Goal: Information Seeking & Learning: Learn about a topic

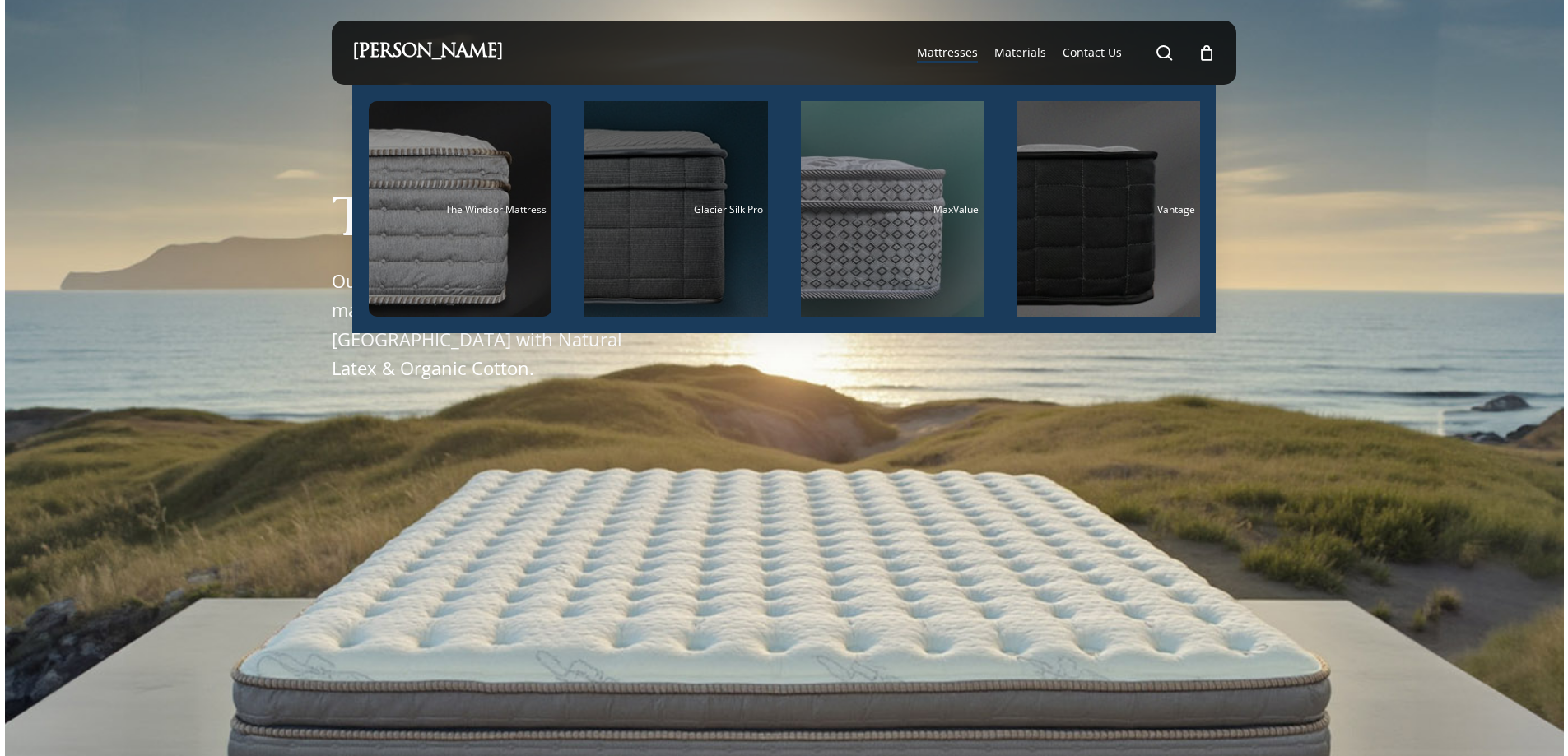
click at [701, 164] on div "Main Menu" at bounding box center [676, 209] width 183 height 216
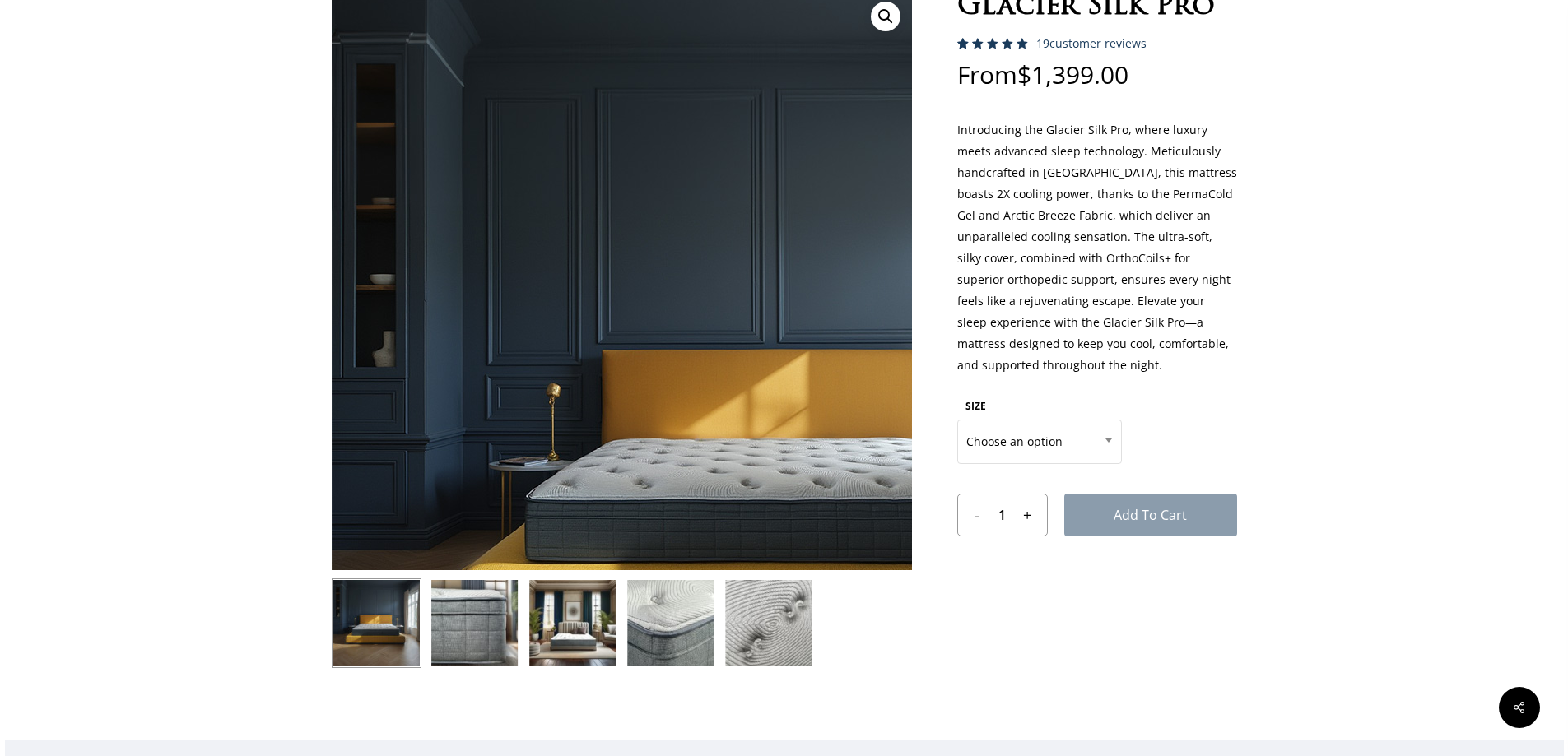
scroll to position [165, 0]
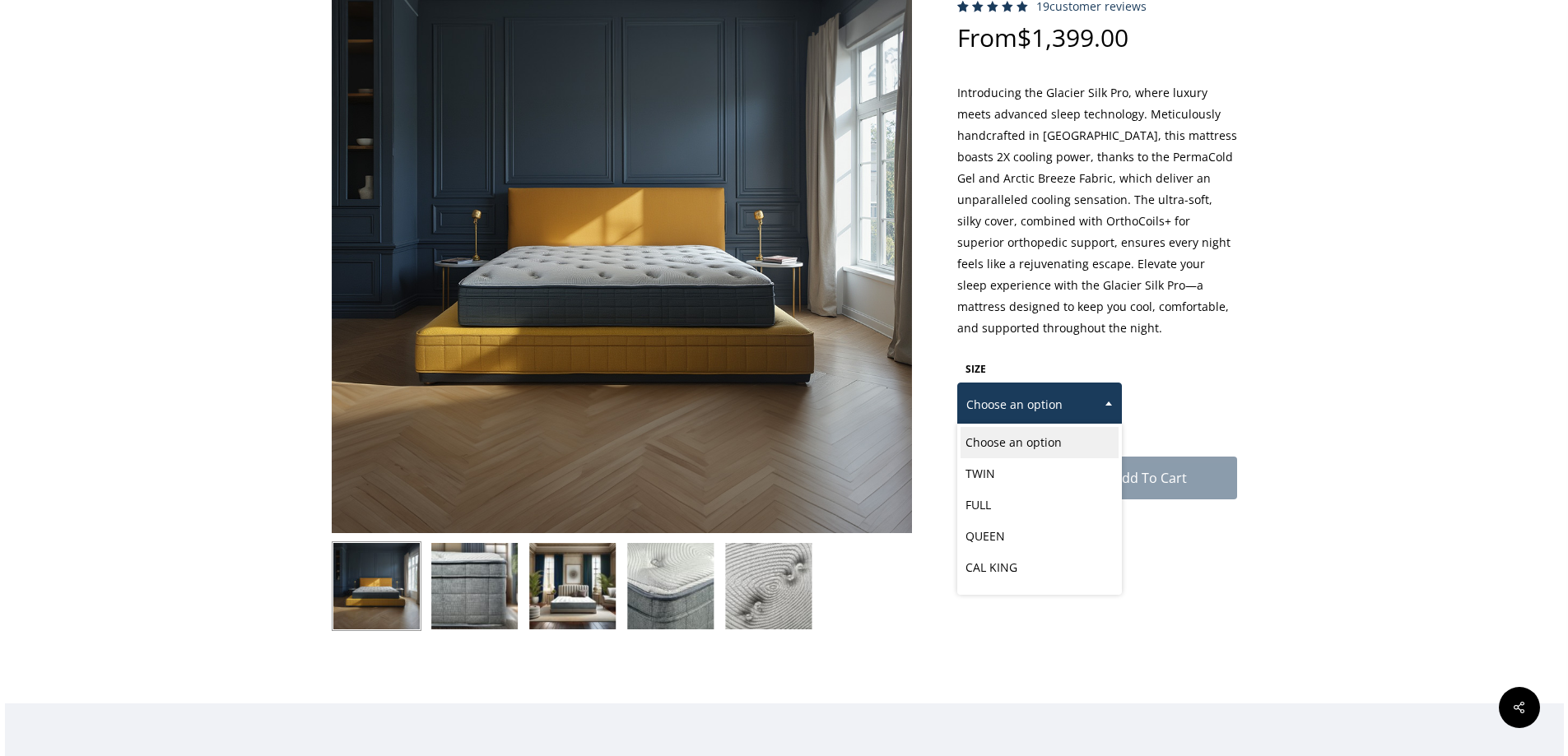
click at [1099, 408] on span at bounding box center [1109, 403] width 25 height 41
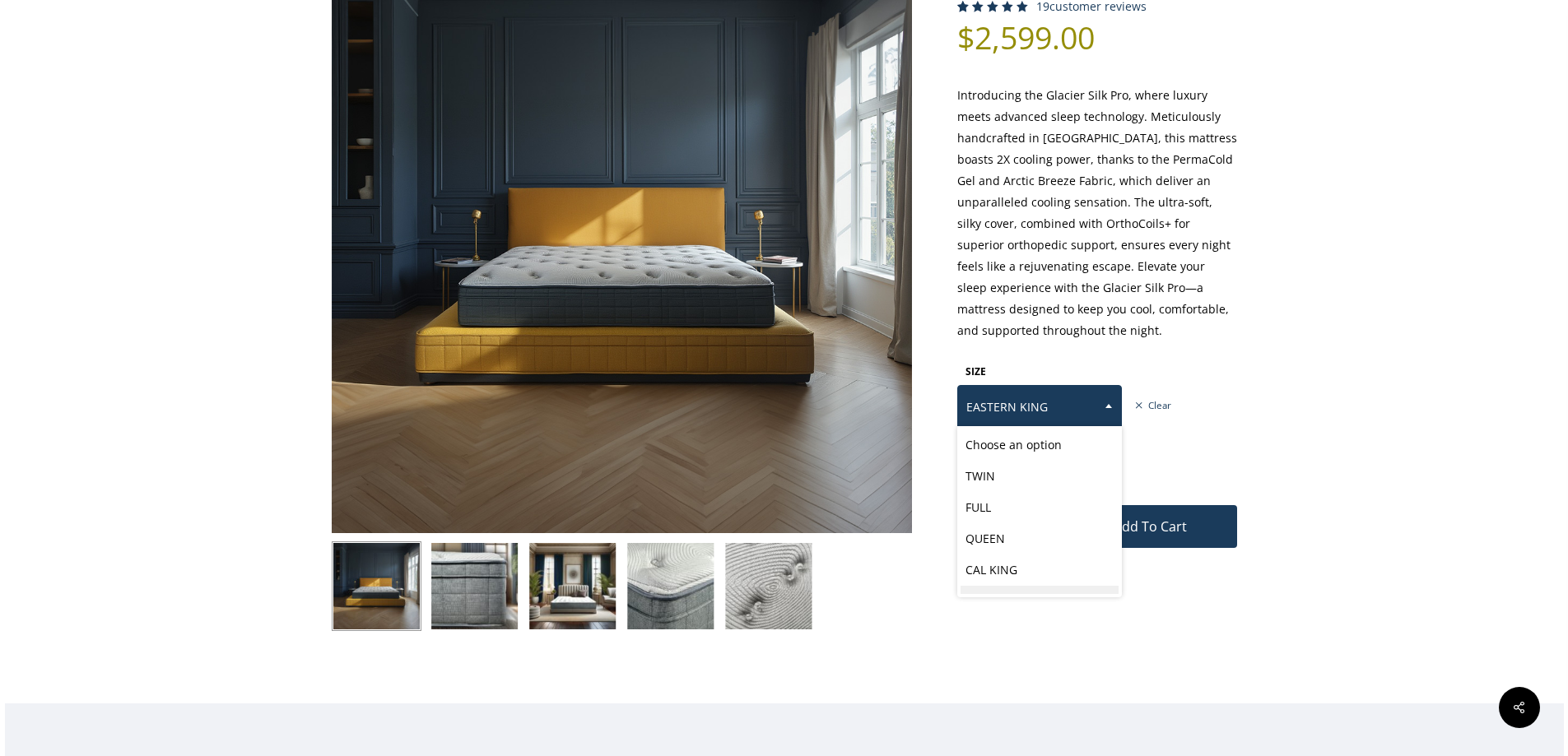
click at [1101, 403] on span at bounding box center [1109, 405] width 25 height 41
click at [1100, 406] on span at bounding box center [1109, 405] width 25 height 41
select select "QUEEN"
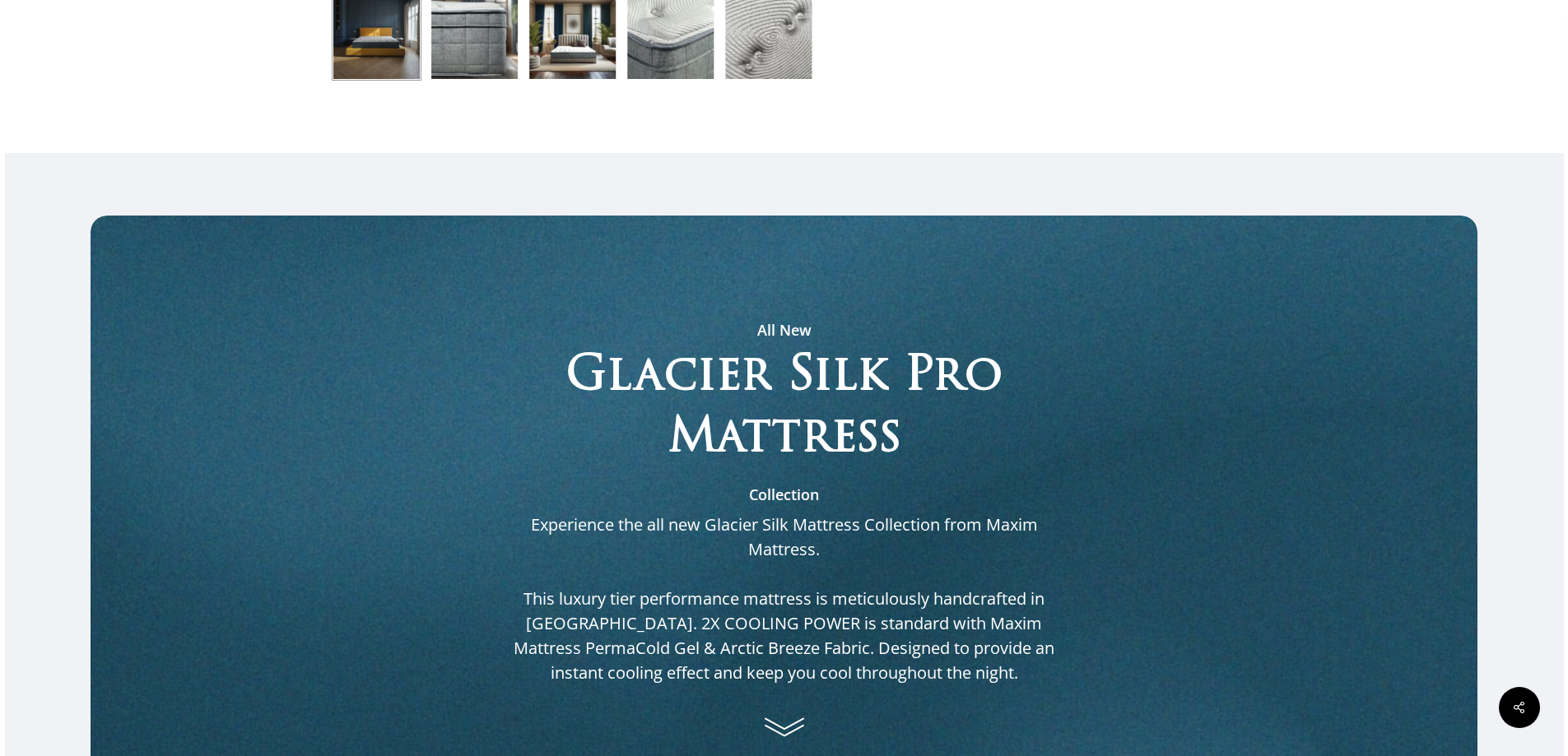
scroll to position [741, 0]
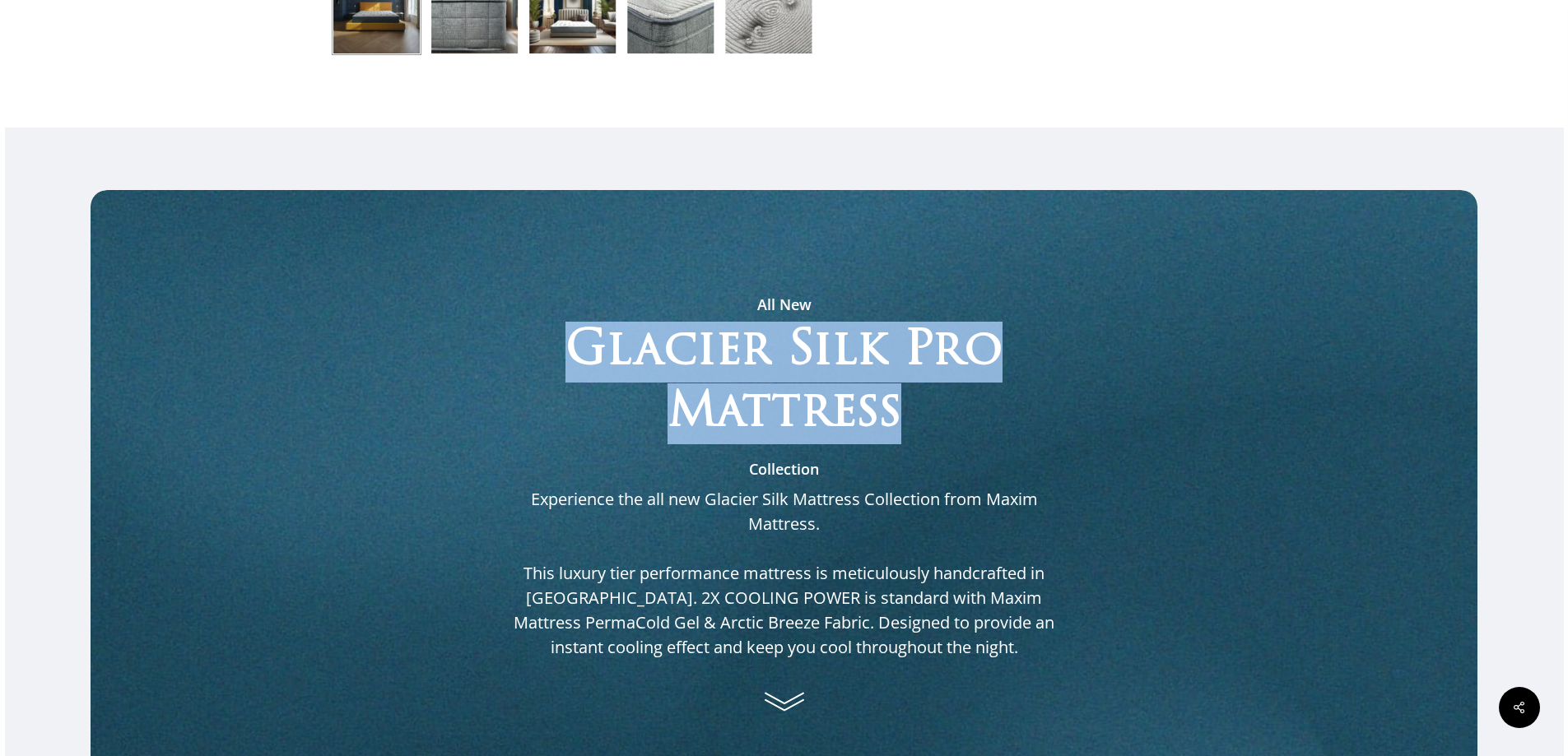
drag, startPoint x: 910, startPoint y: 398, endPoint x: 580, endPoint y: 332, distance: 336.5
click at [580, 332] on h2 "Glacier Silk Pro Mattress" at bounding box center [784, 383] width 568 height 122
copy h2 "Glacier Silk Pro Mattress"
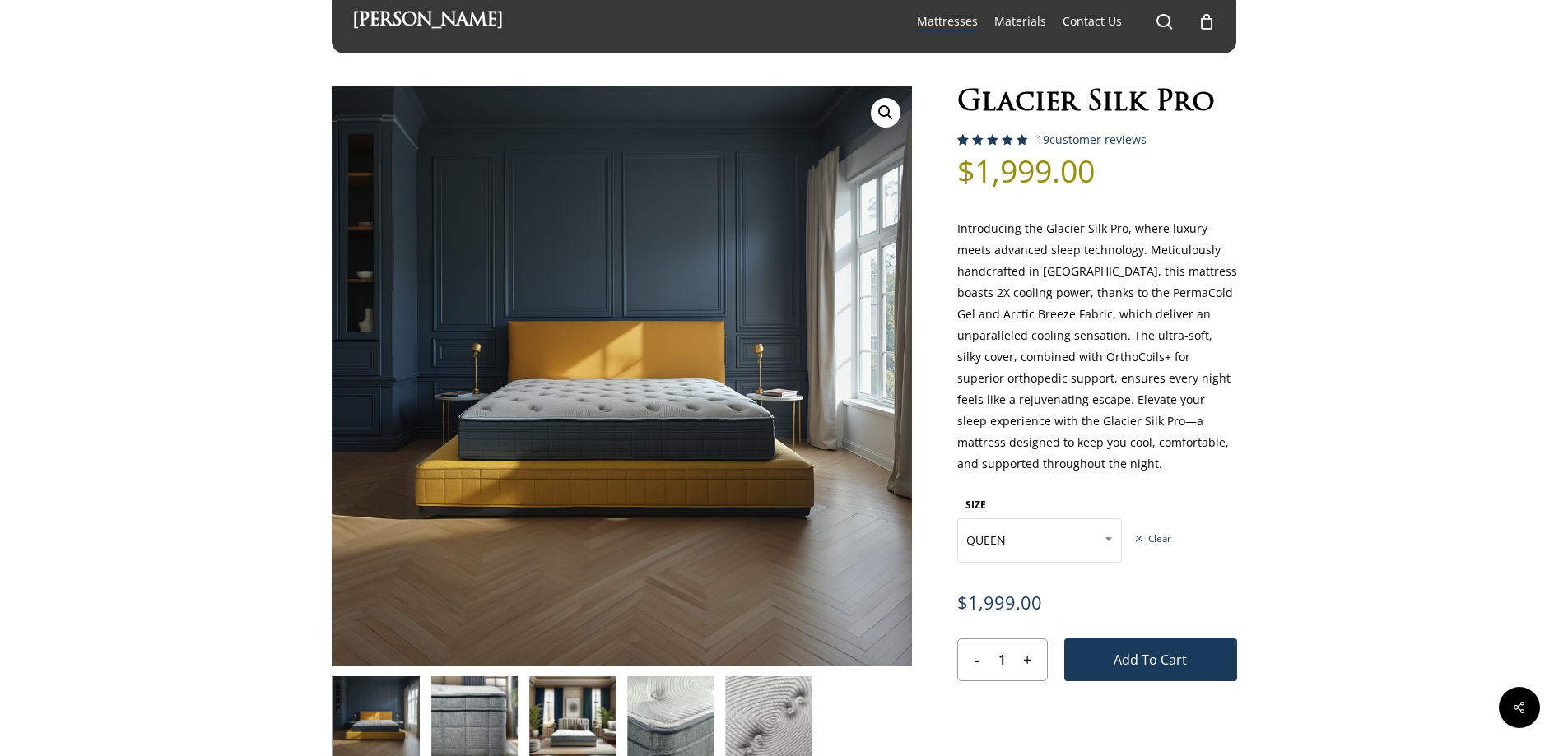
scroll to position [0, 0]
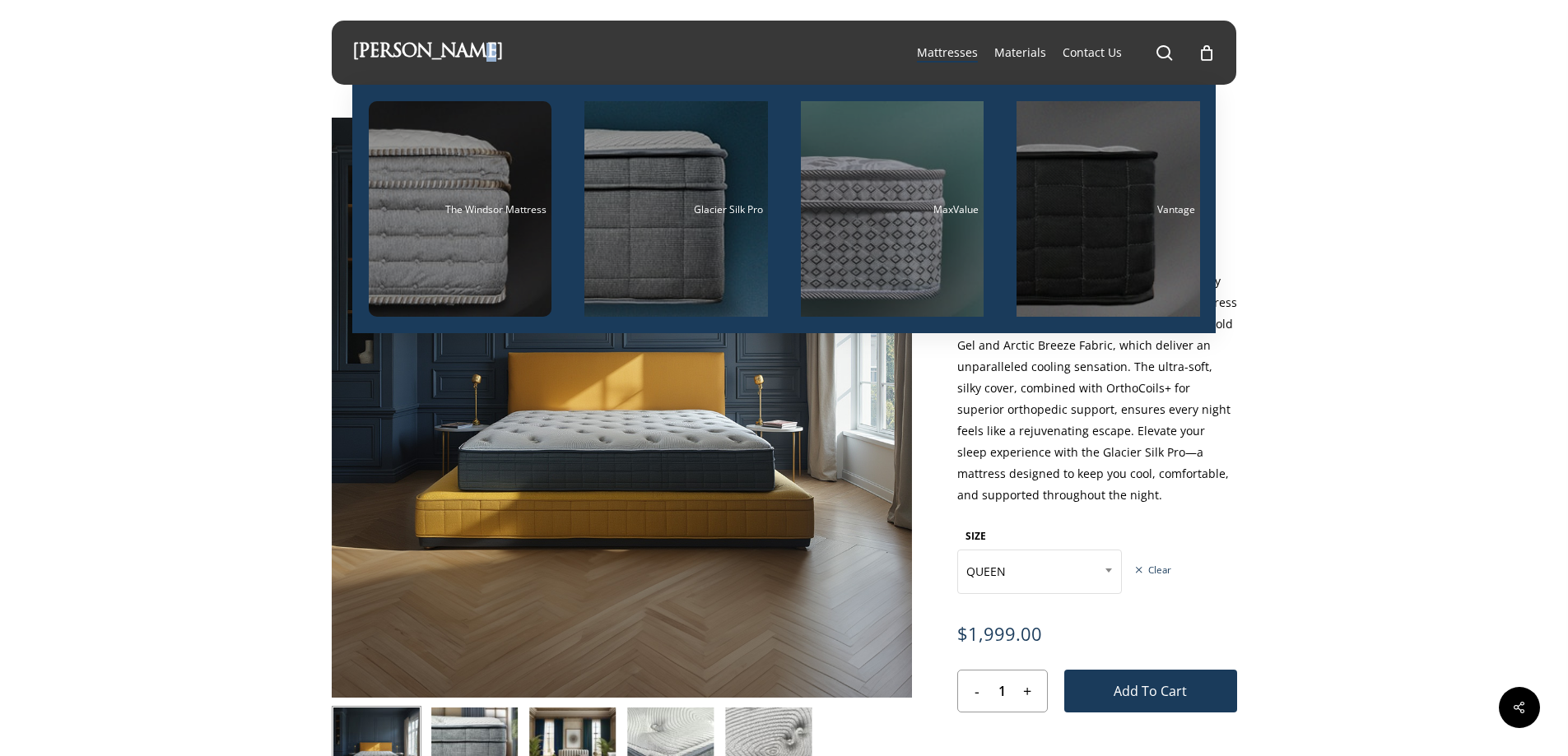
click at [415, 38] on div "[PERSON_NAME]" at bounding box center [427, 52] width 151 height 65
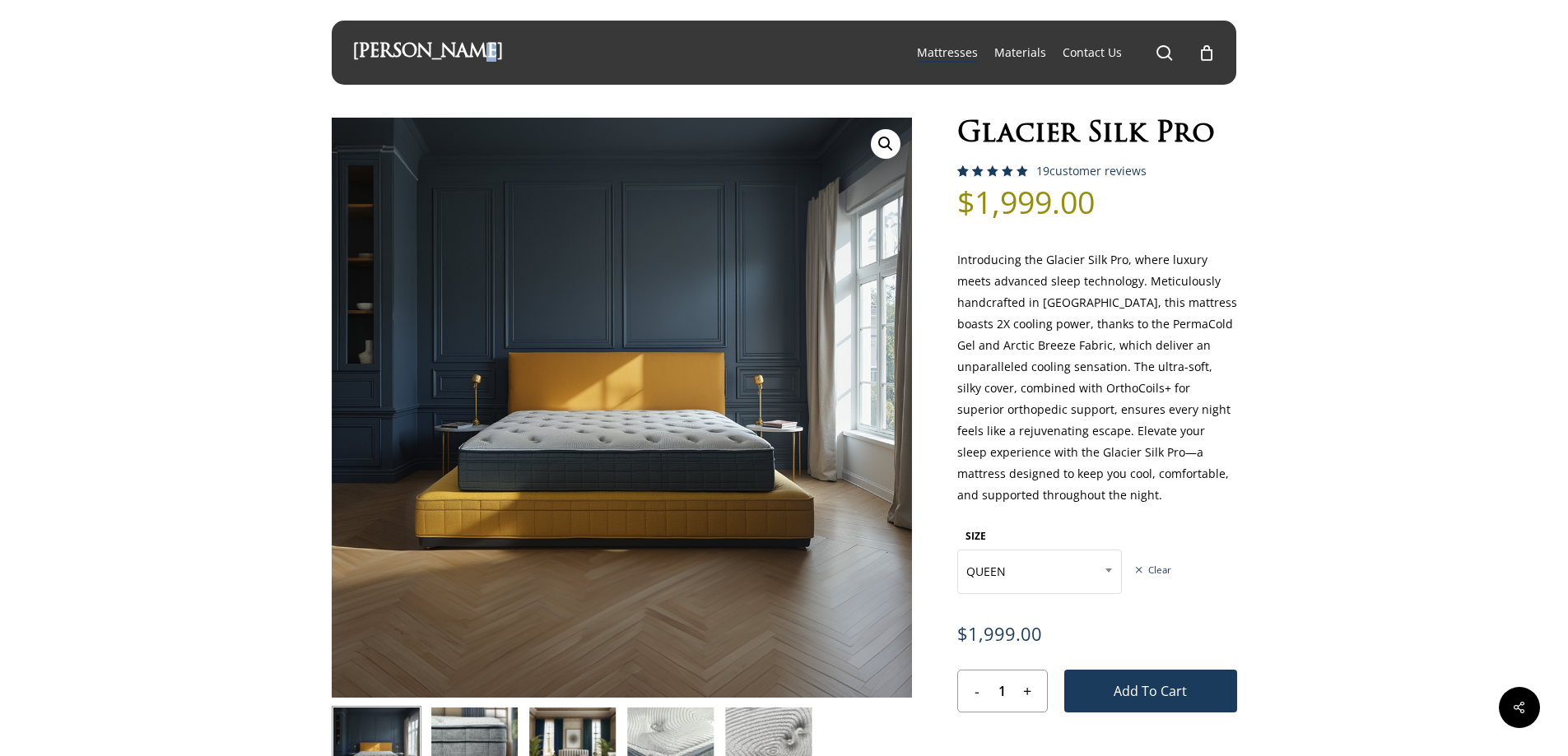
click at [399, 48] on link "[PERSON_NAME]" at bounding box center [427, 52] width 151 height 18
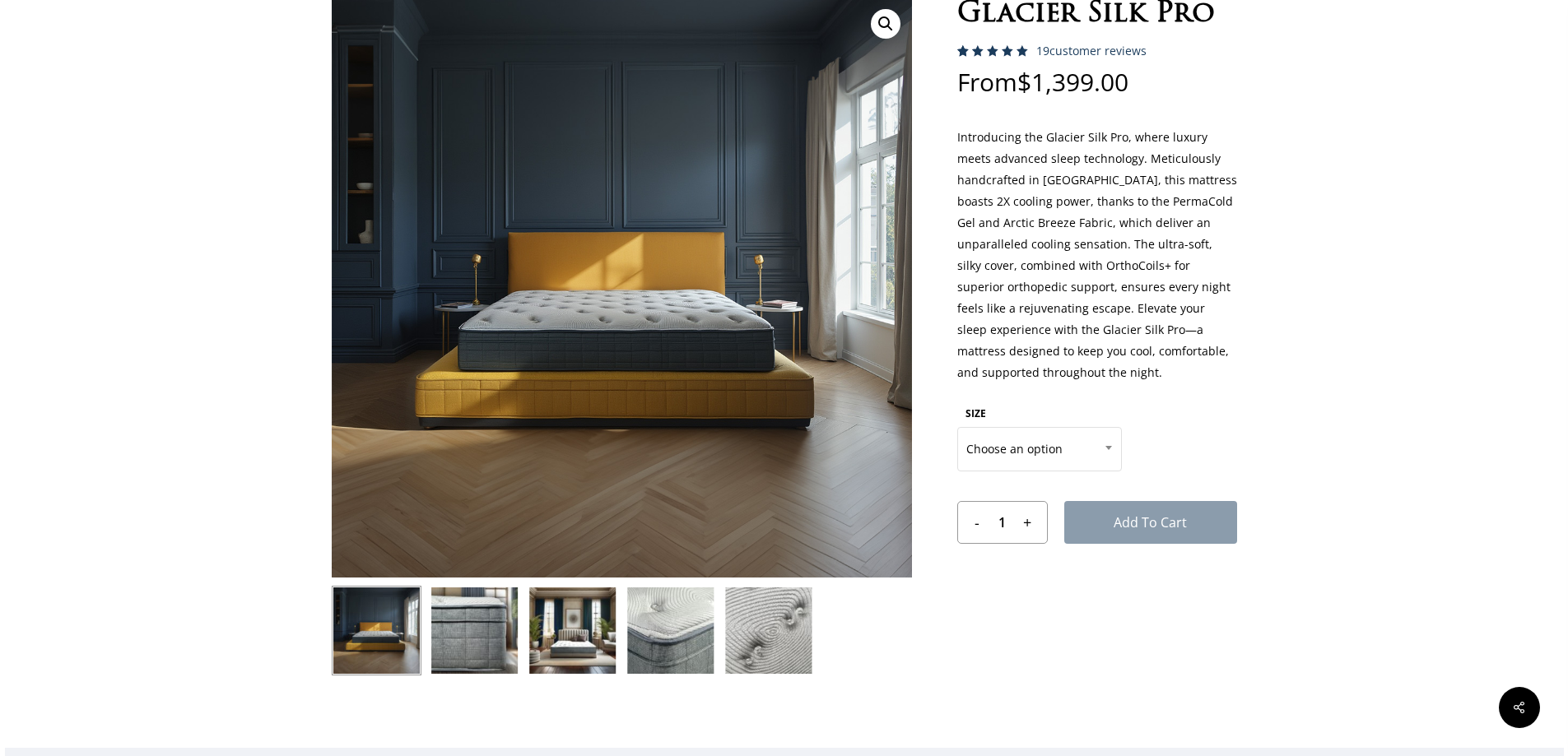
scroll to position [247, 0]
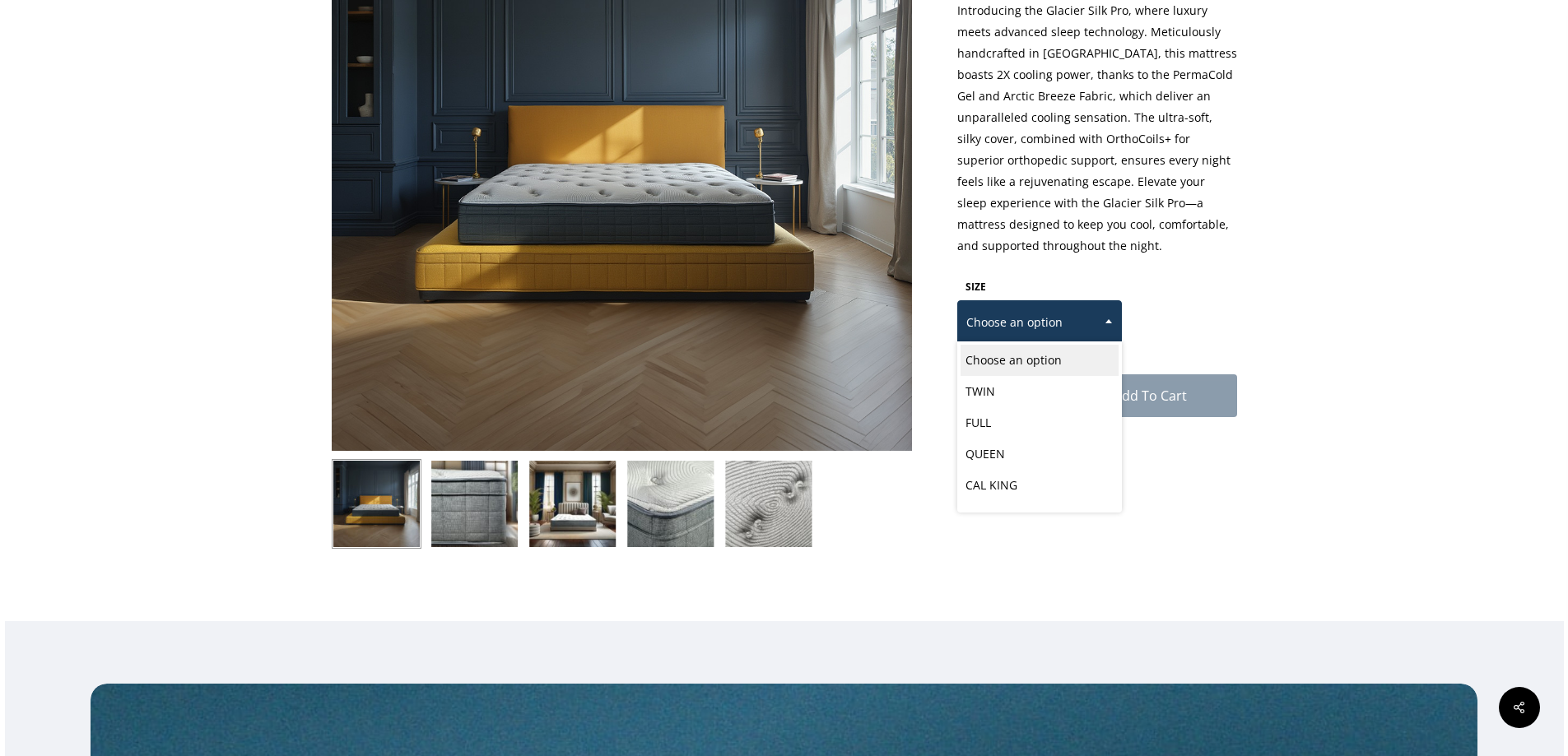
click at [1075, 328] on span "Choose an option" at bounding box center [1039, 322] width 163 height 35
select select "EASTERN KING"
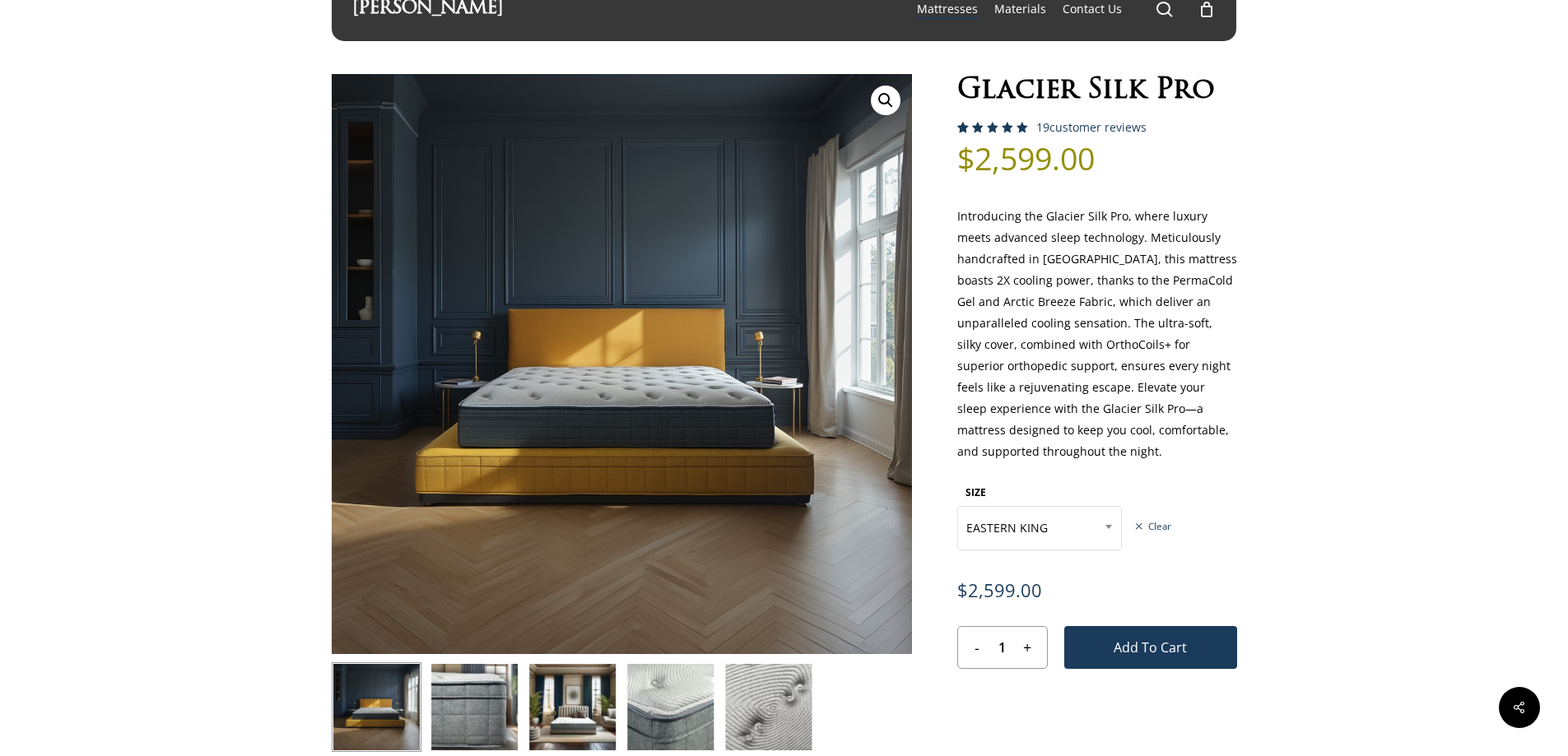
scroll to position [0, 0]
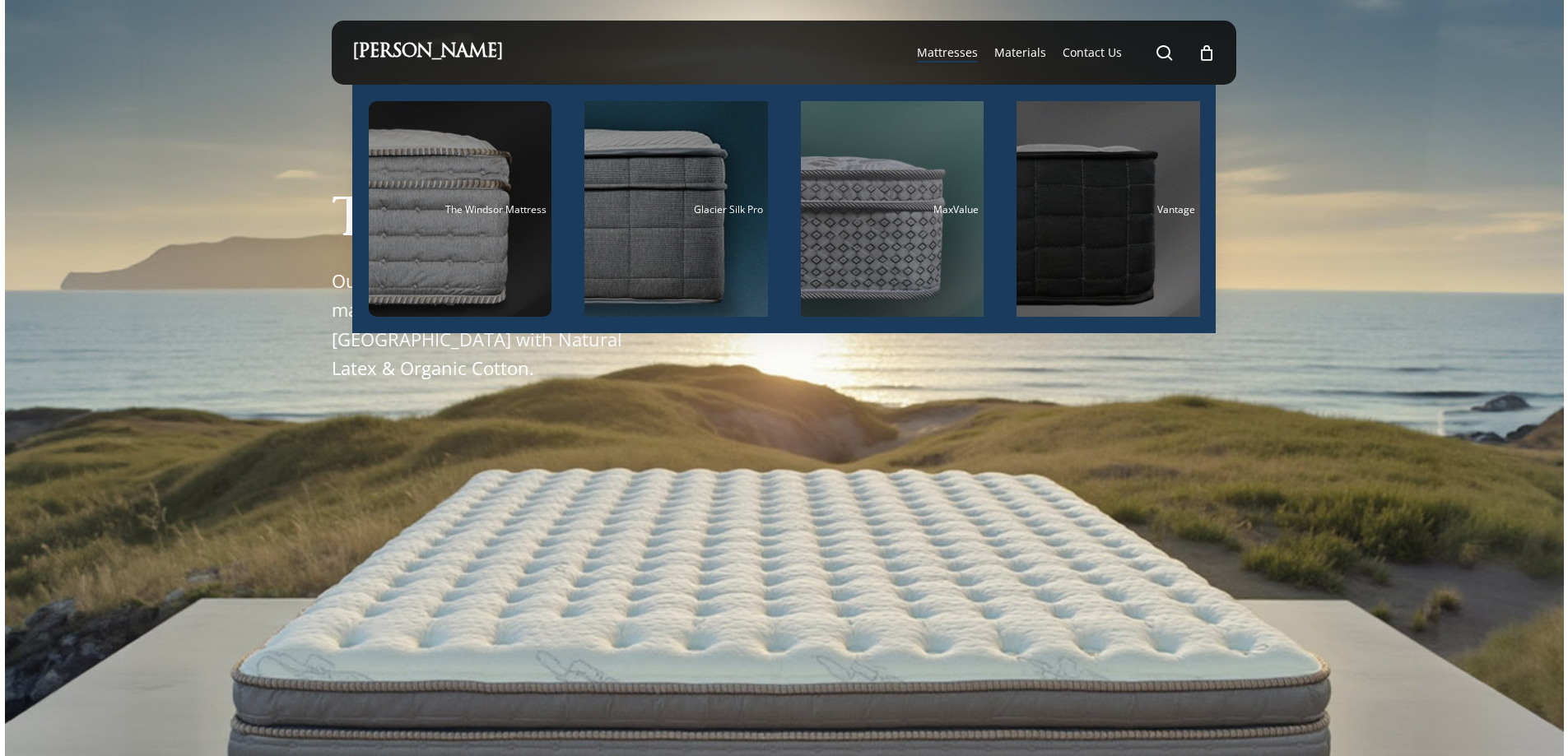
click at [928, 56] on span "Mattresses" at bounding box center [947, 52] width 61 height 15
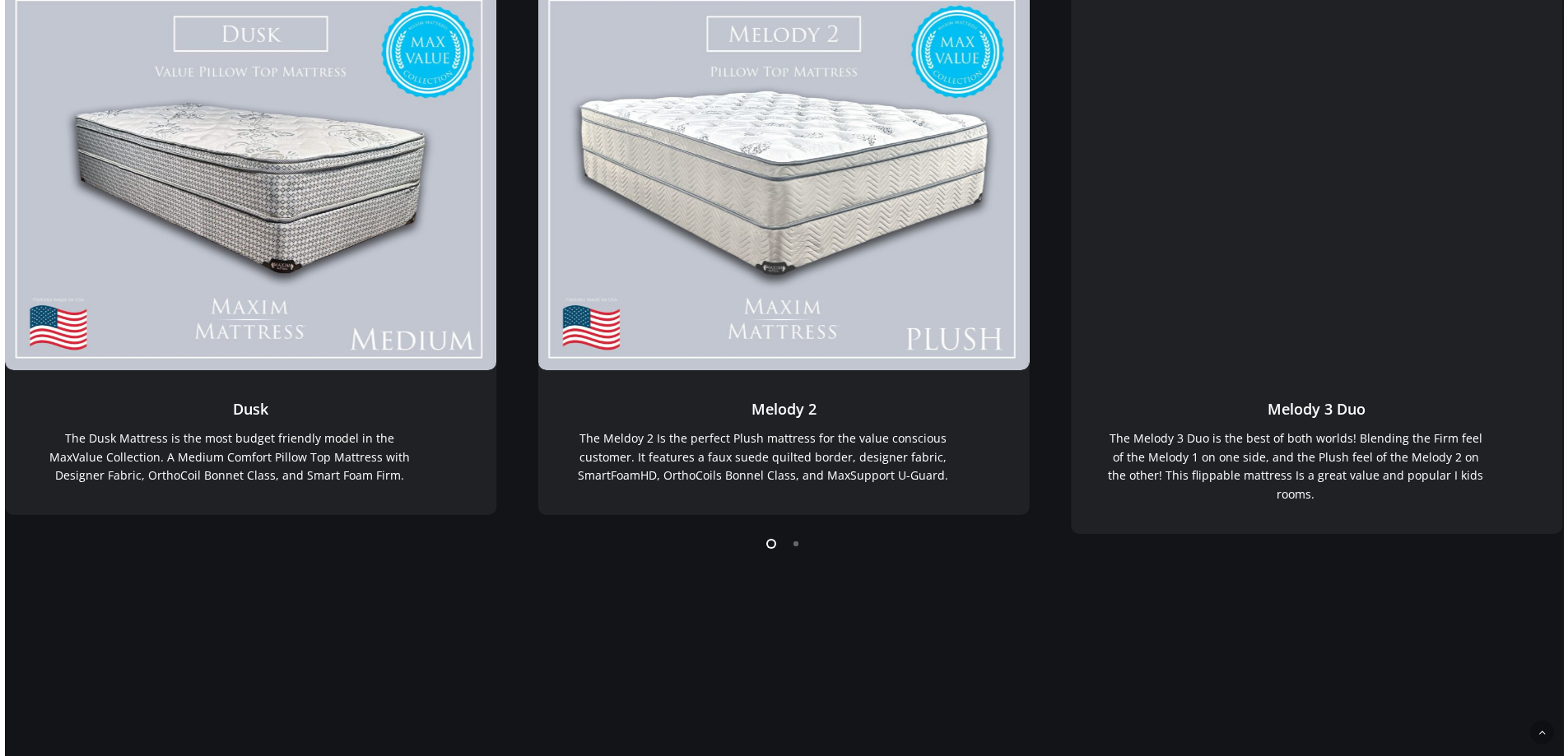
scroll to position [576, 0]
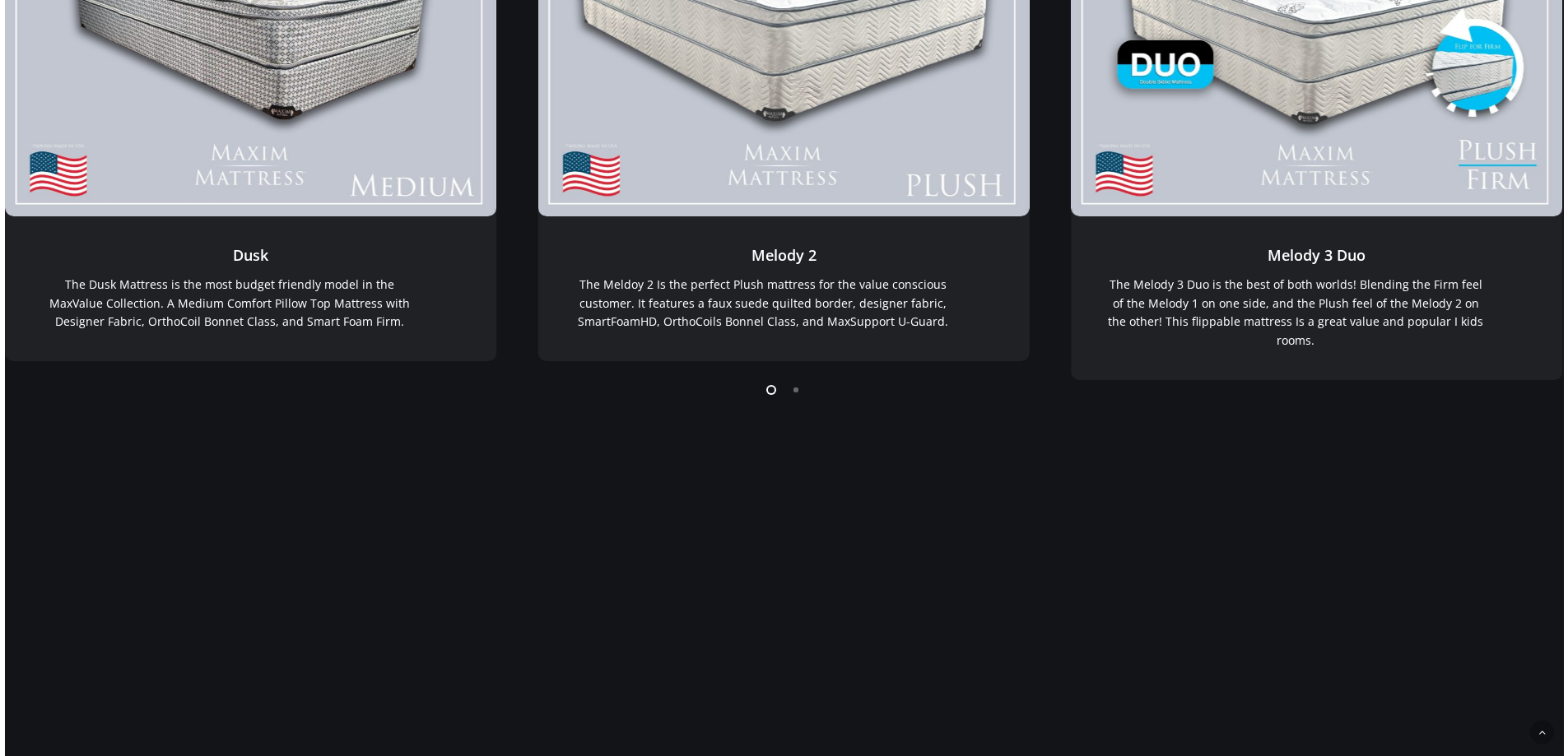
click at [788, 393] on li "Page dot 2" at bounding box center [797, 390] width 25 height 25
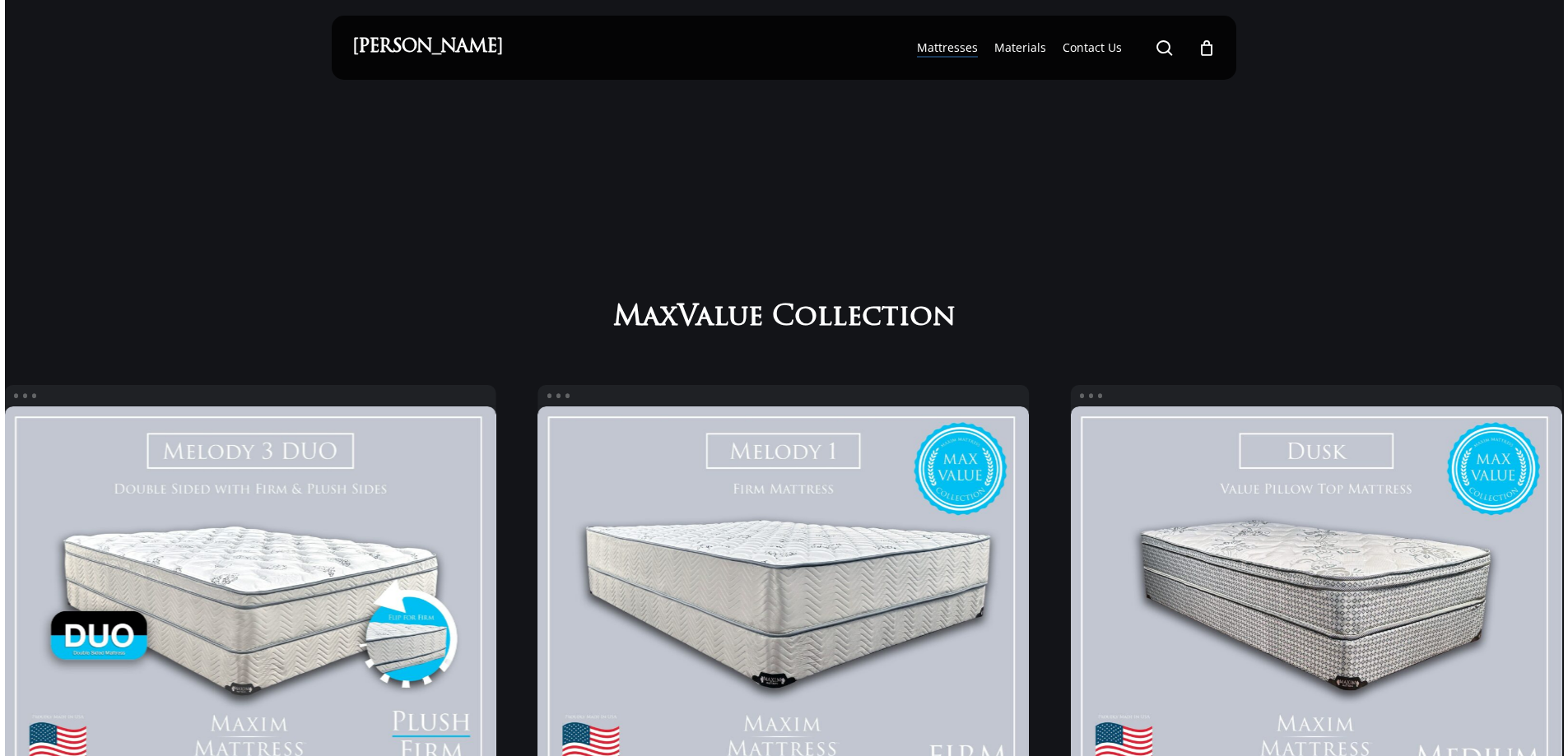
scroll to position [0, 0]
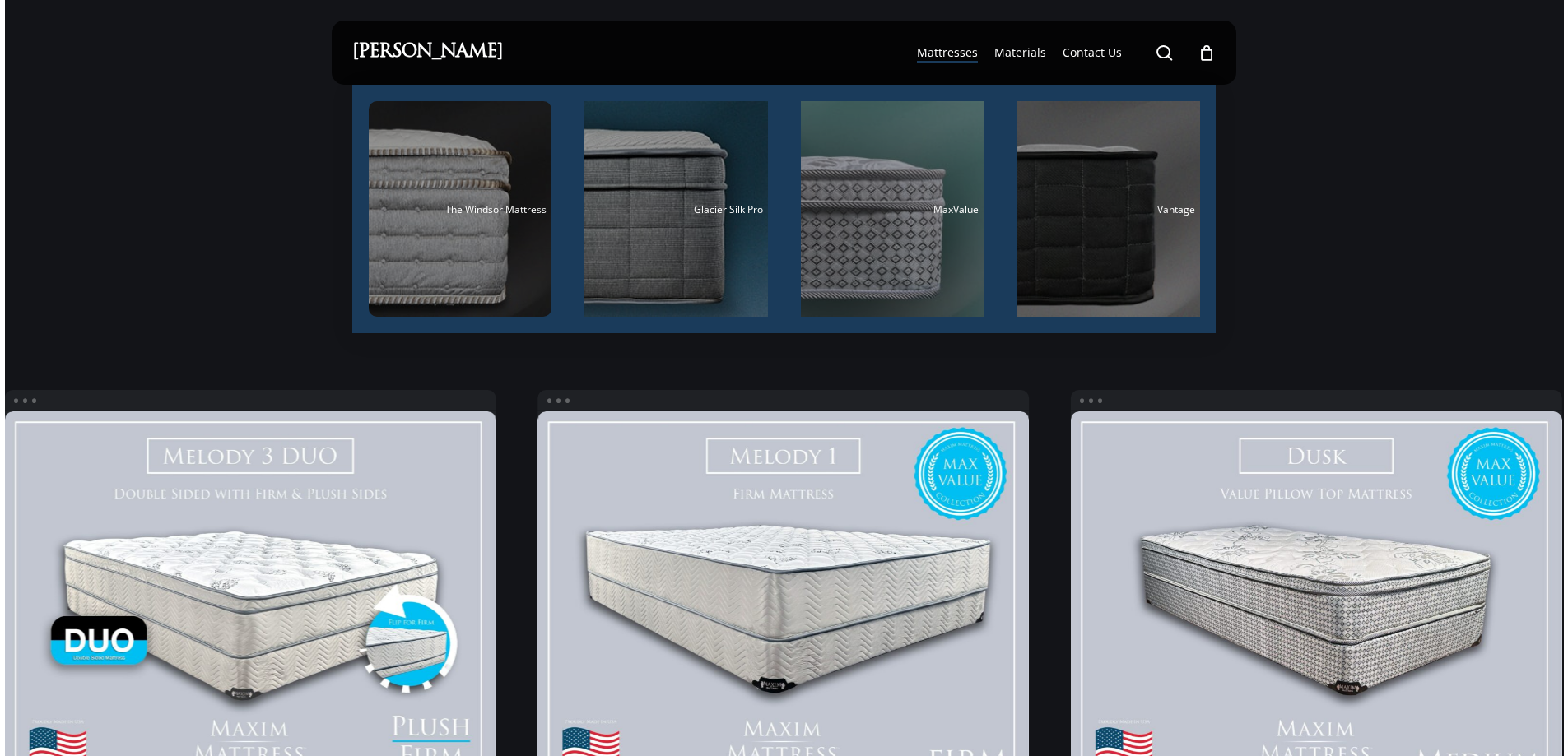
click at [1011, 187] on li "Vantage" at bounding box center [1108, 209] width 216 height 249
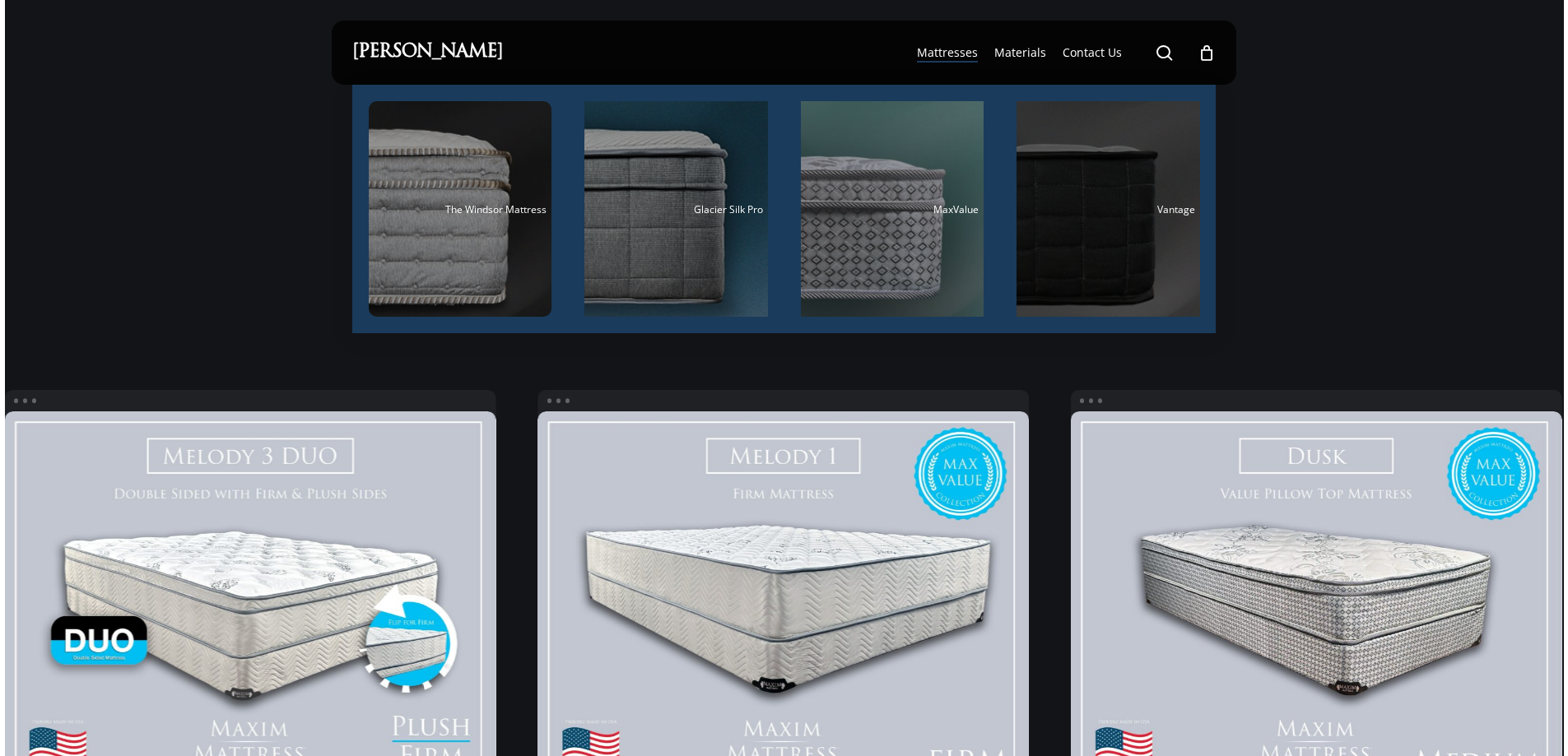
click at [1033, 190] on div "Main Menu" at bounding box center [1109, 209] width 183 height 216
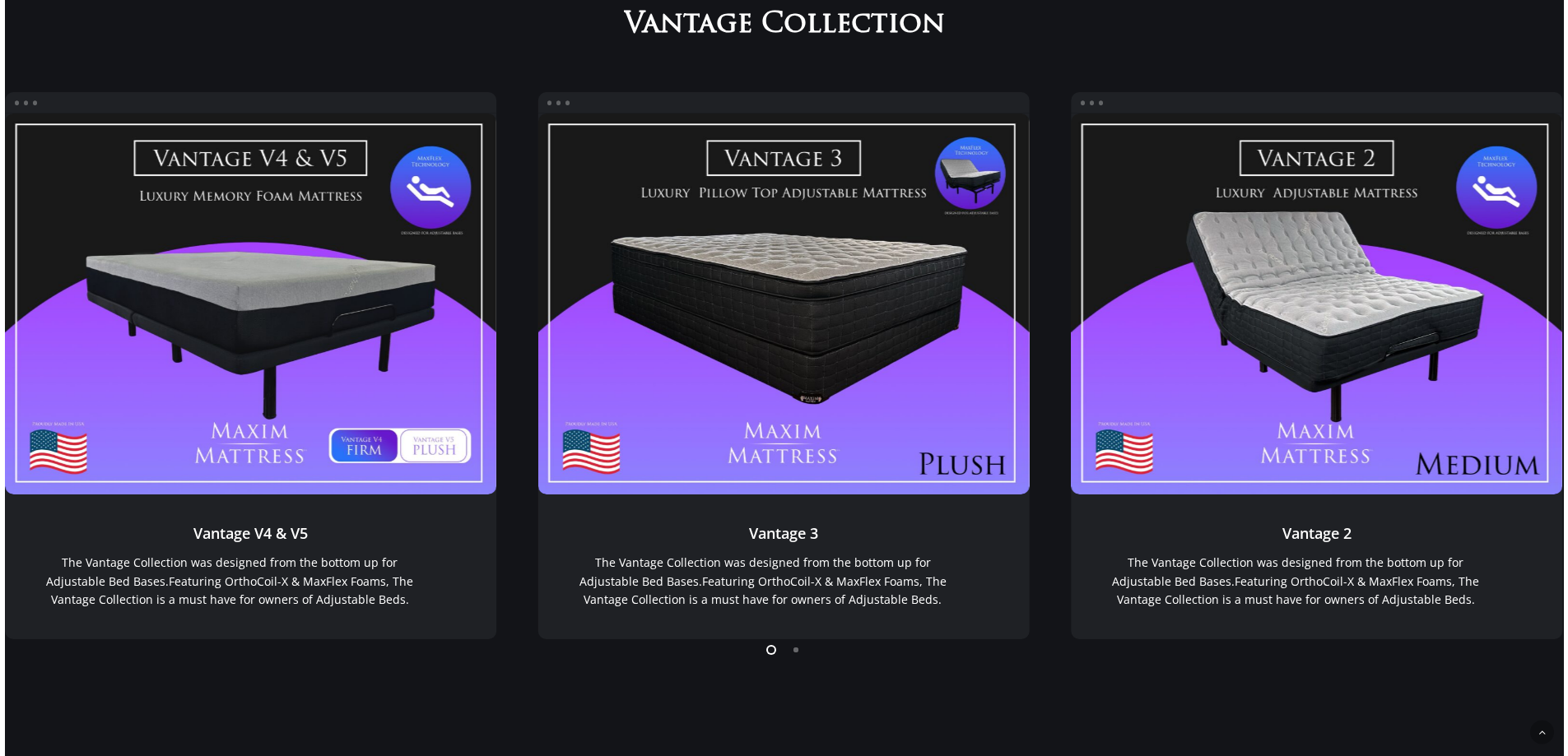
scroll to position [1467, 0]
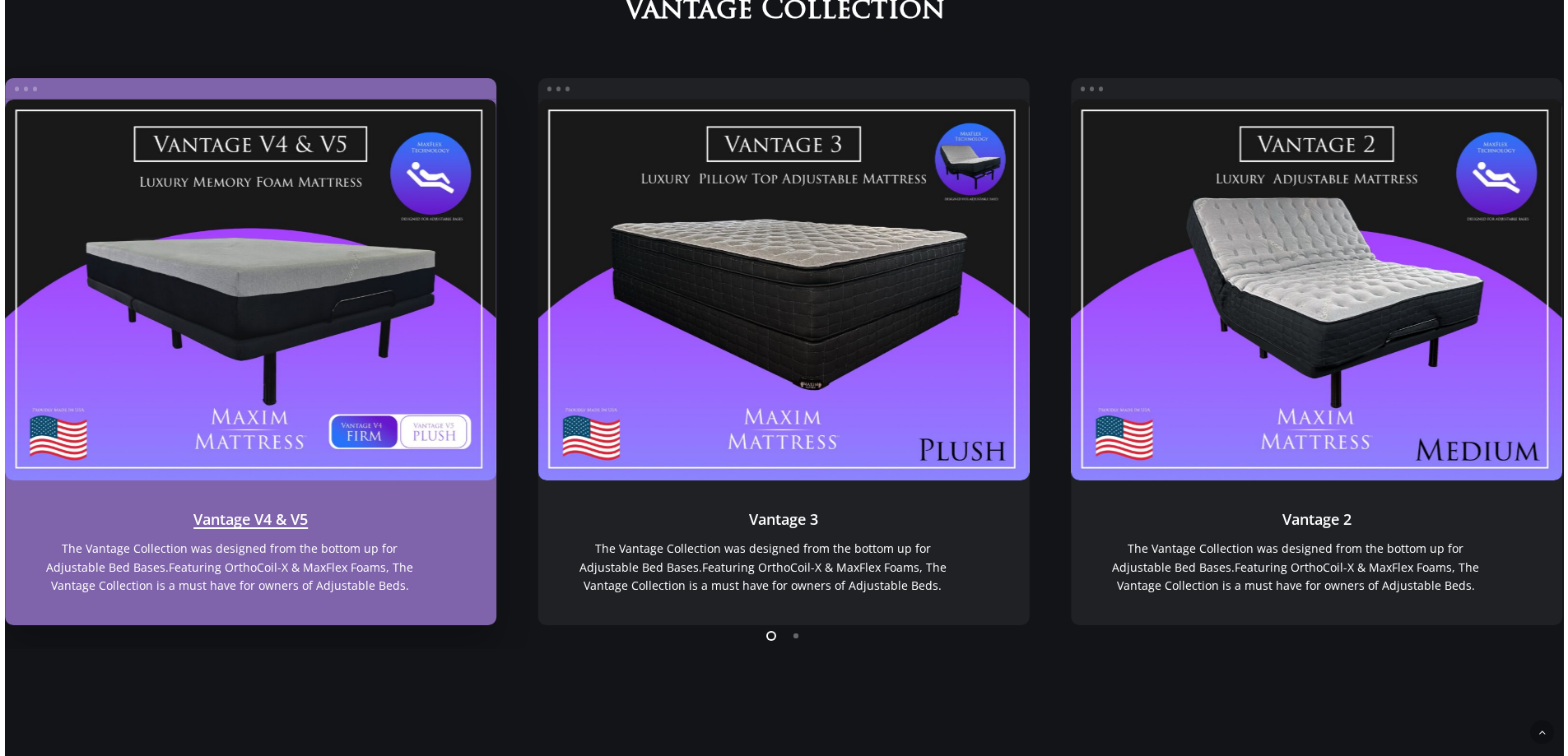
click at [436, 448] on link "Vantage V4 & V5" at bounding box center [251, 290] width 492 height 382
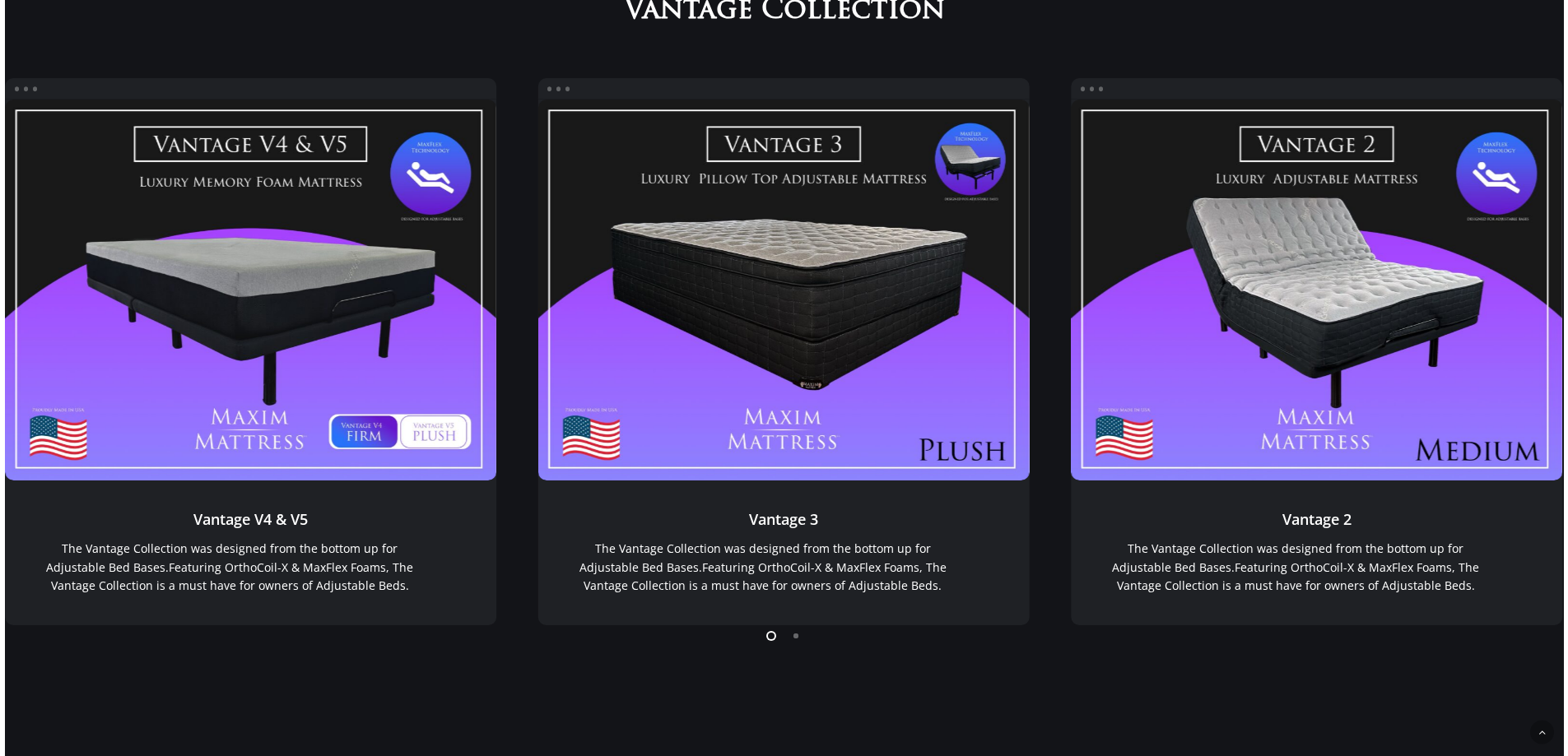
click at [790, 642] on li "Page dot 2" at bounding box center [797, 635] width 25 height 25
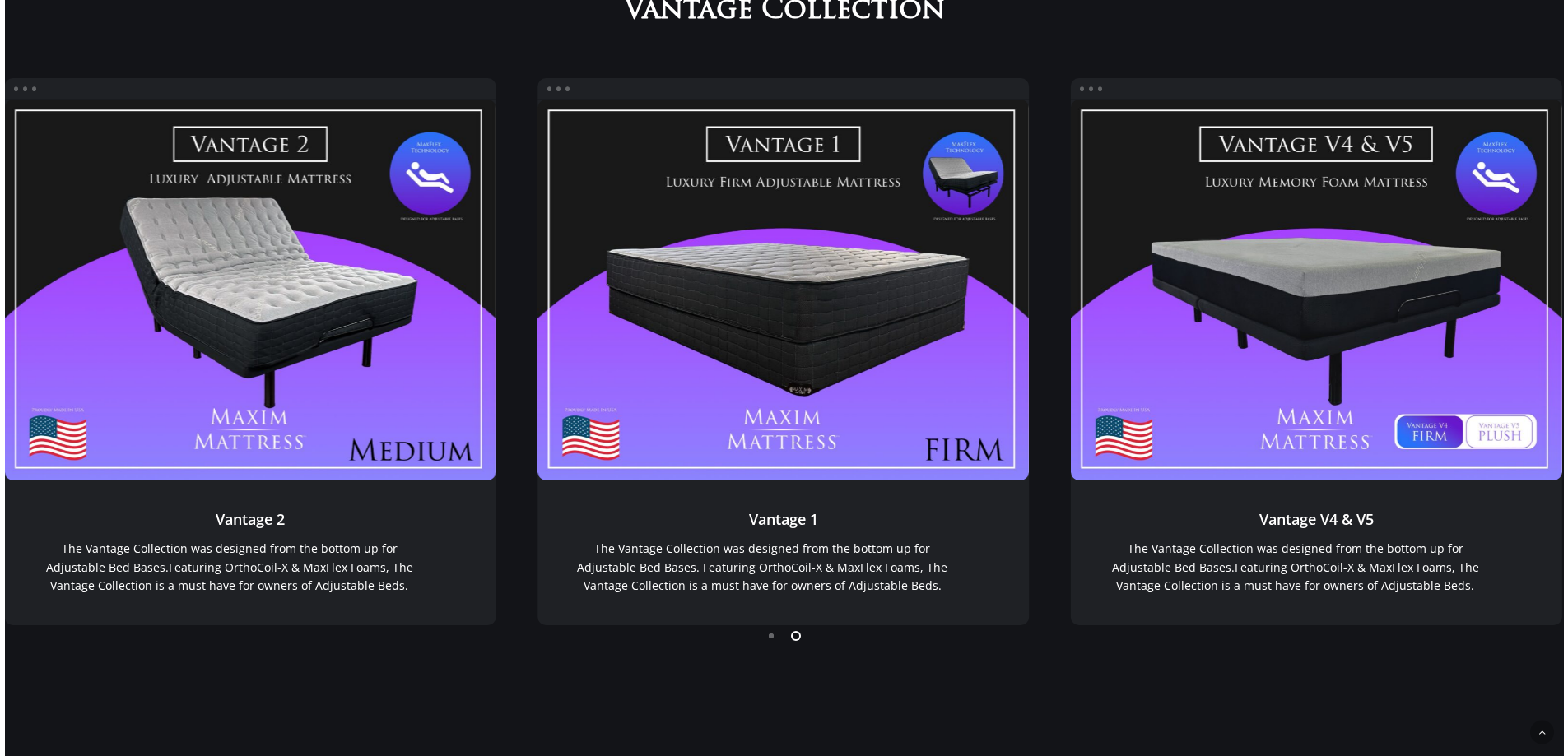
click at [771, 641] on li "Page dot 1" at bounding box center [772, 635] width 25 height 25
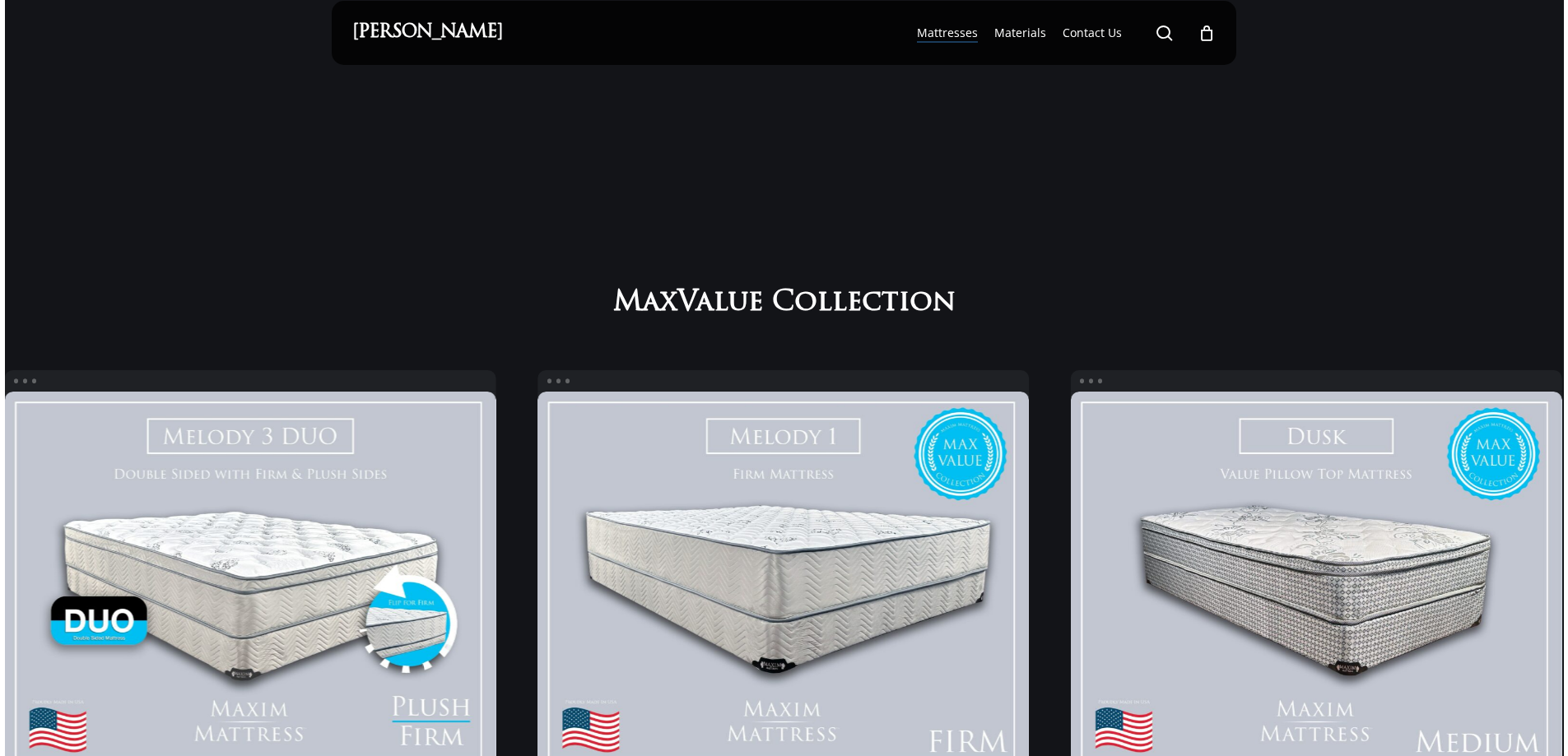
scroll to position [0, 0]
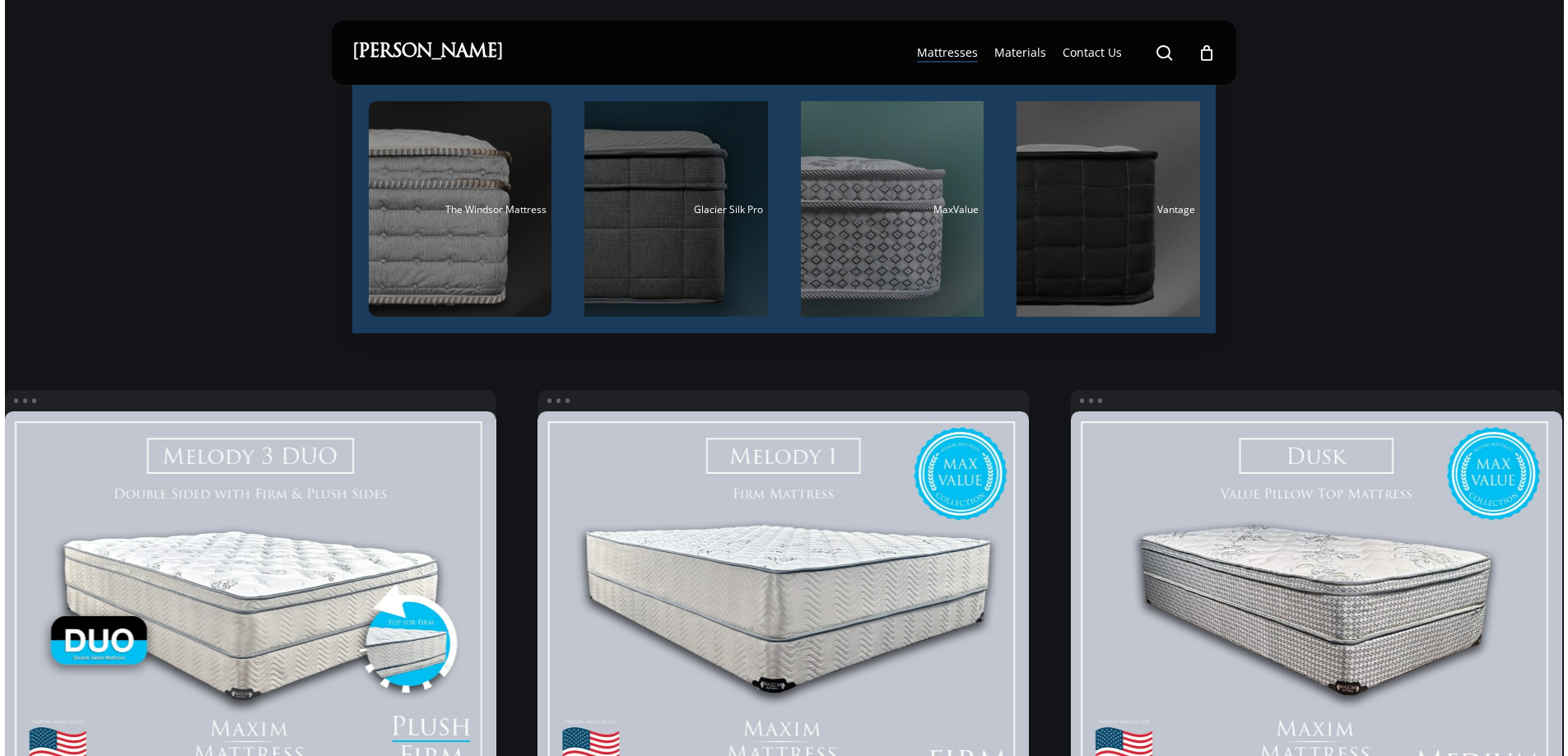
click at [703, 186] on div "Main Menu" at bounding box center [676, 209] width 183 height 216
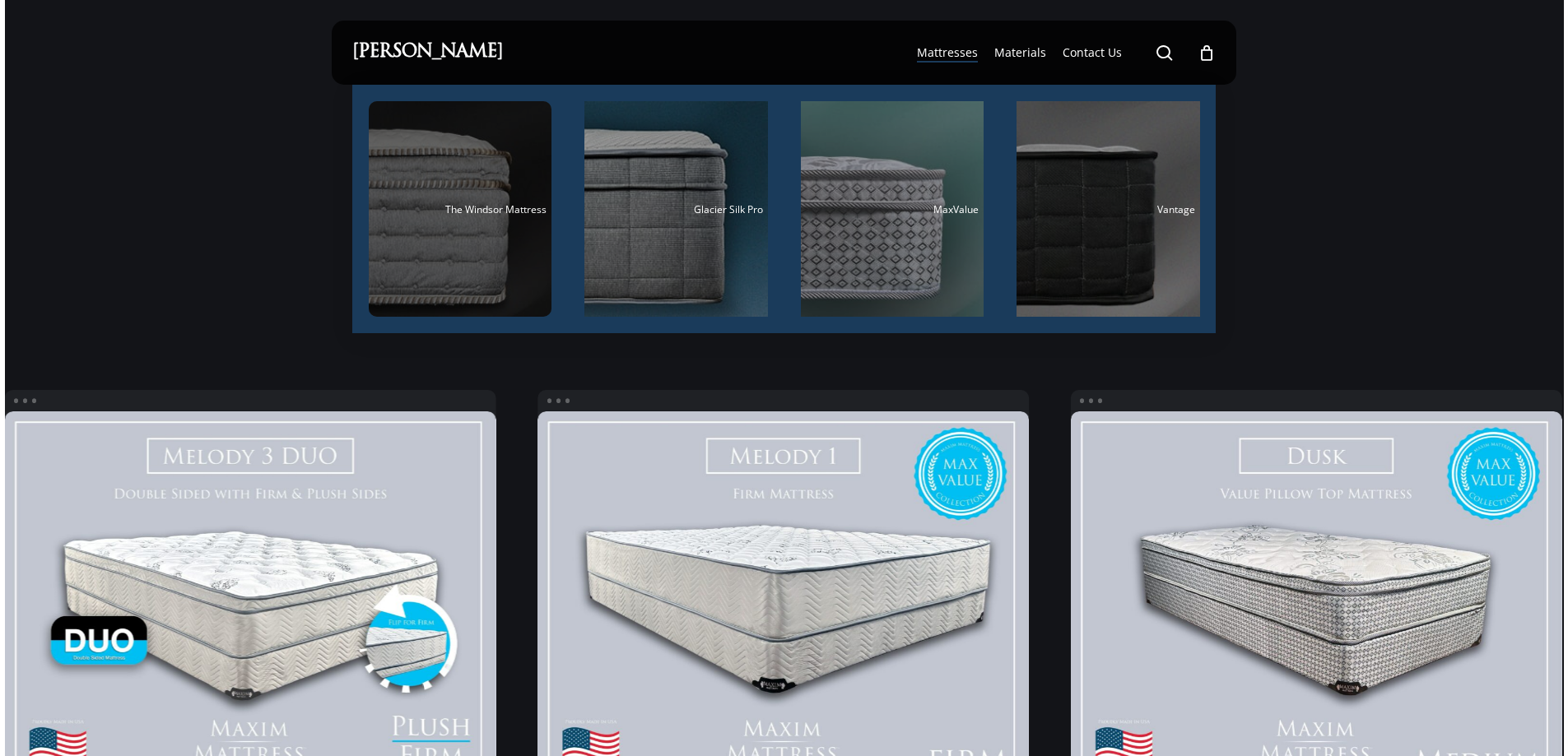
click at [521, 159] on div "Main Menu" at bounding box center [460, 209] width 183 height 216
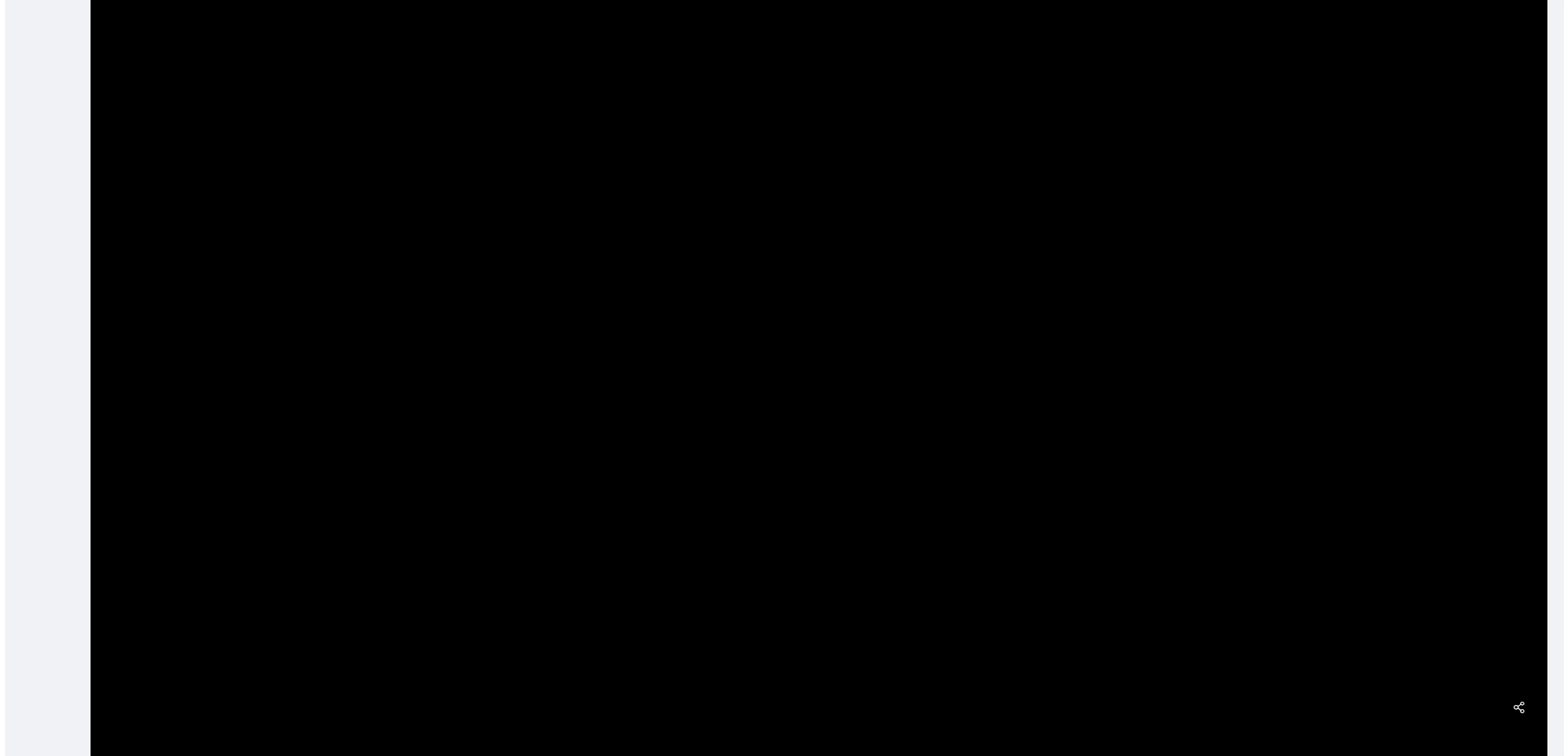
scroll to position [412, 0]
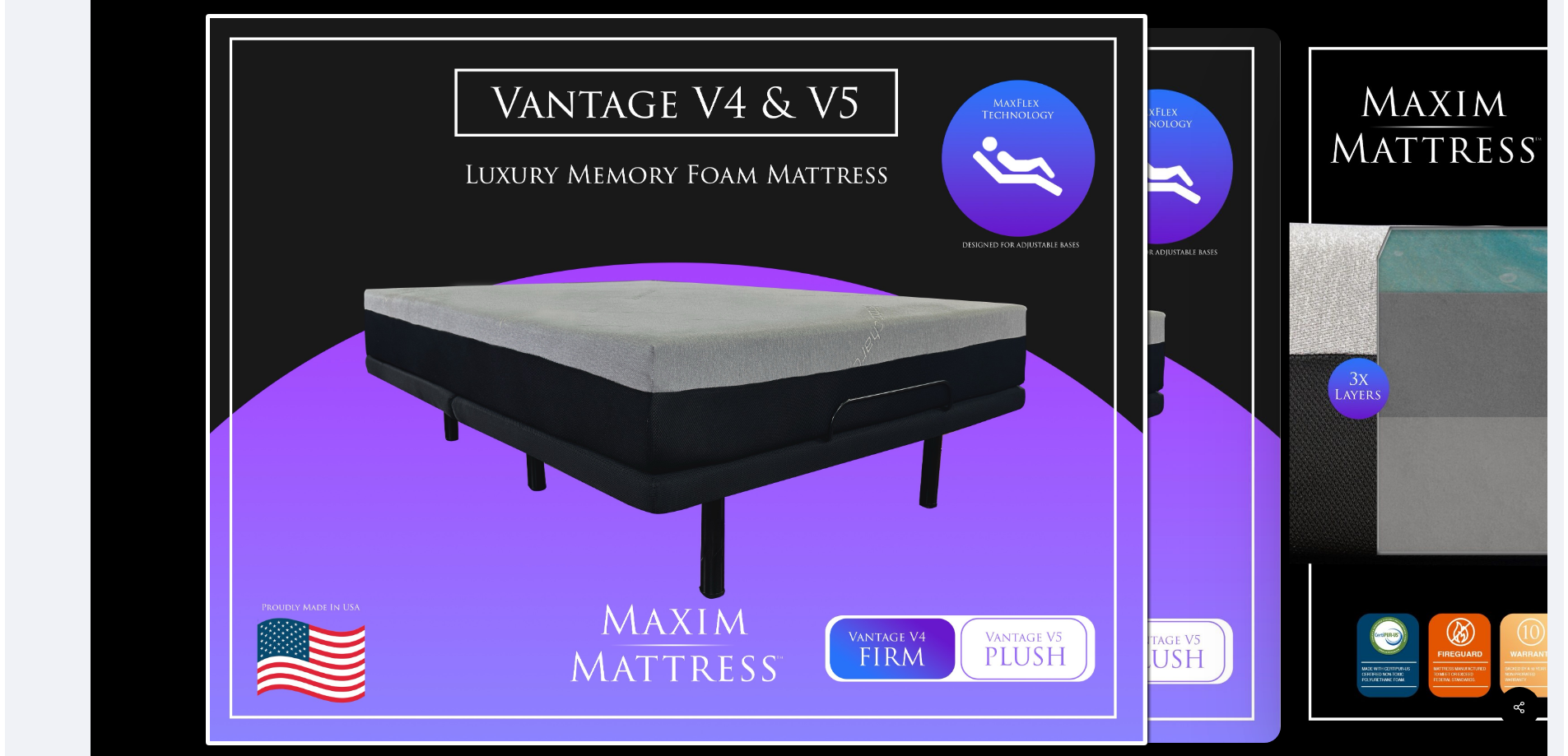
drag, startPoint x: 1158, startPoint y: 647, endPoint x: 1155, endPoint y: 630, distance: 17.3
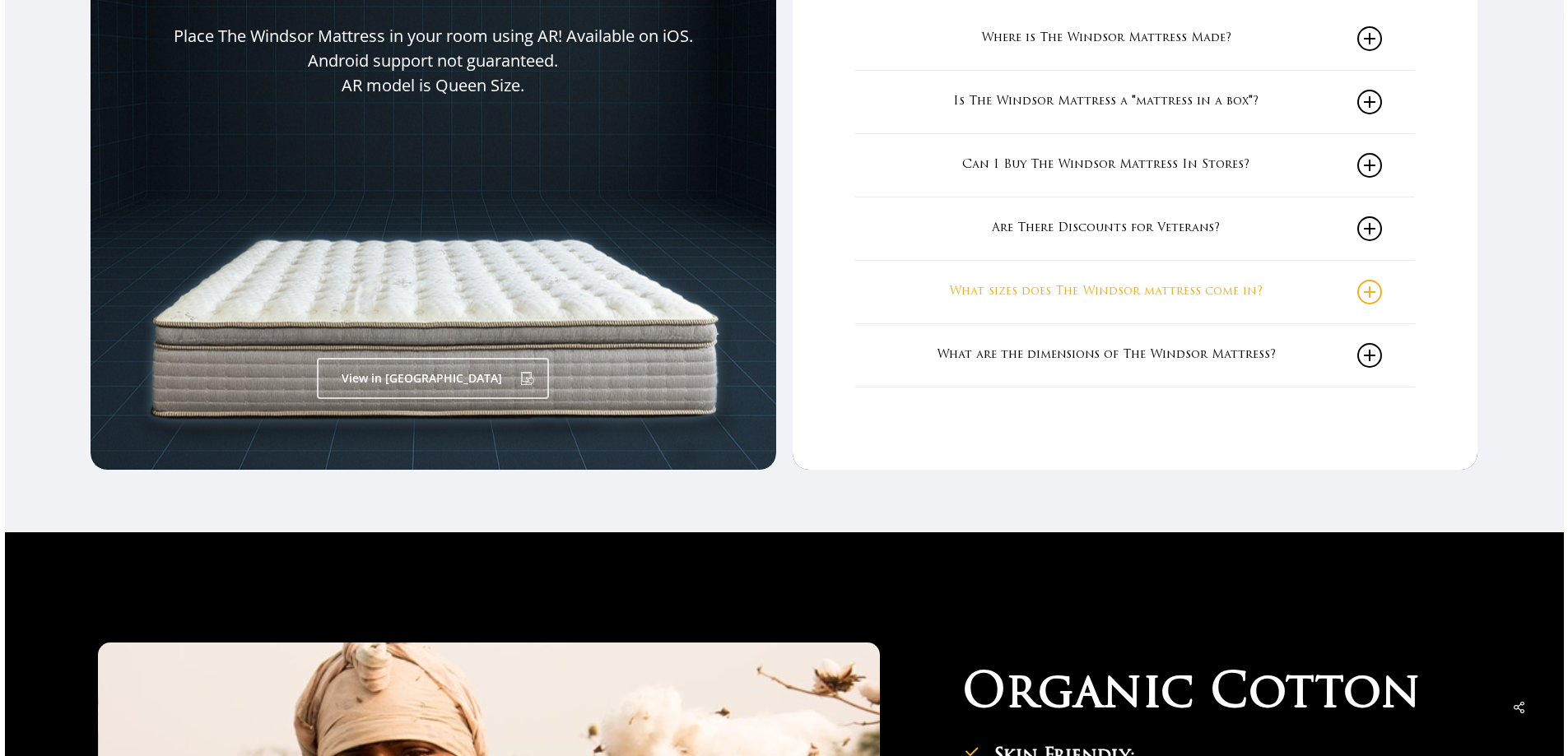
scroll to position [2796, 0]
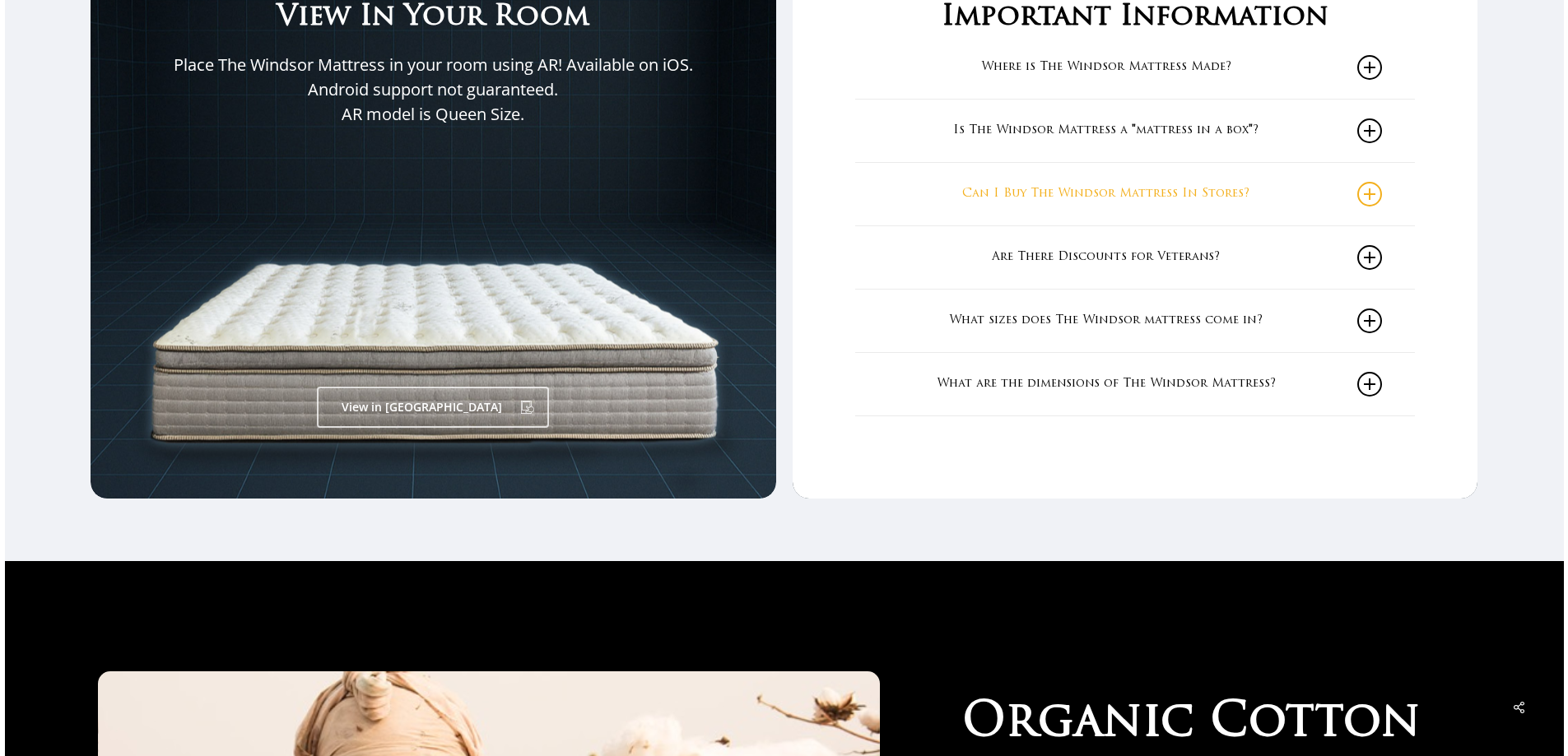
click at [1345, 203] on link "Can I Buy The Windsor Mattress In Stores?" at bounding box center [1135, 194] width 494 height 63
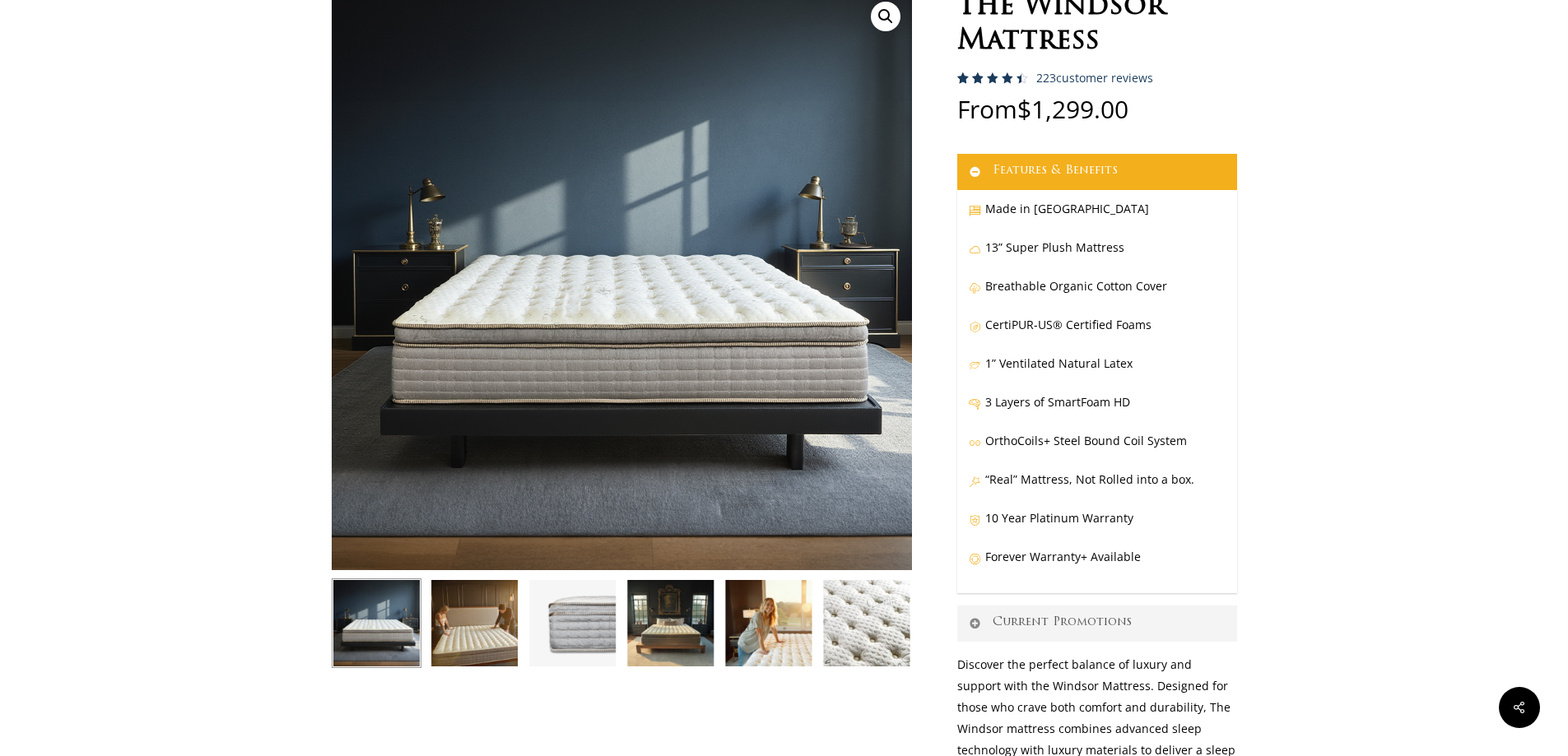
scroll to position [0, 0]
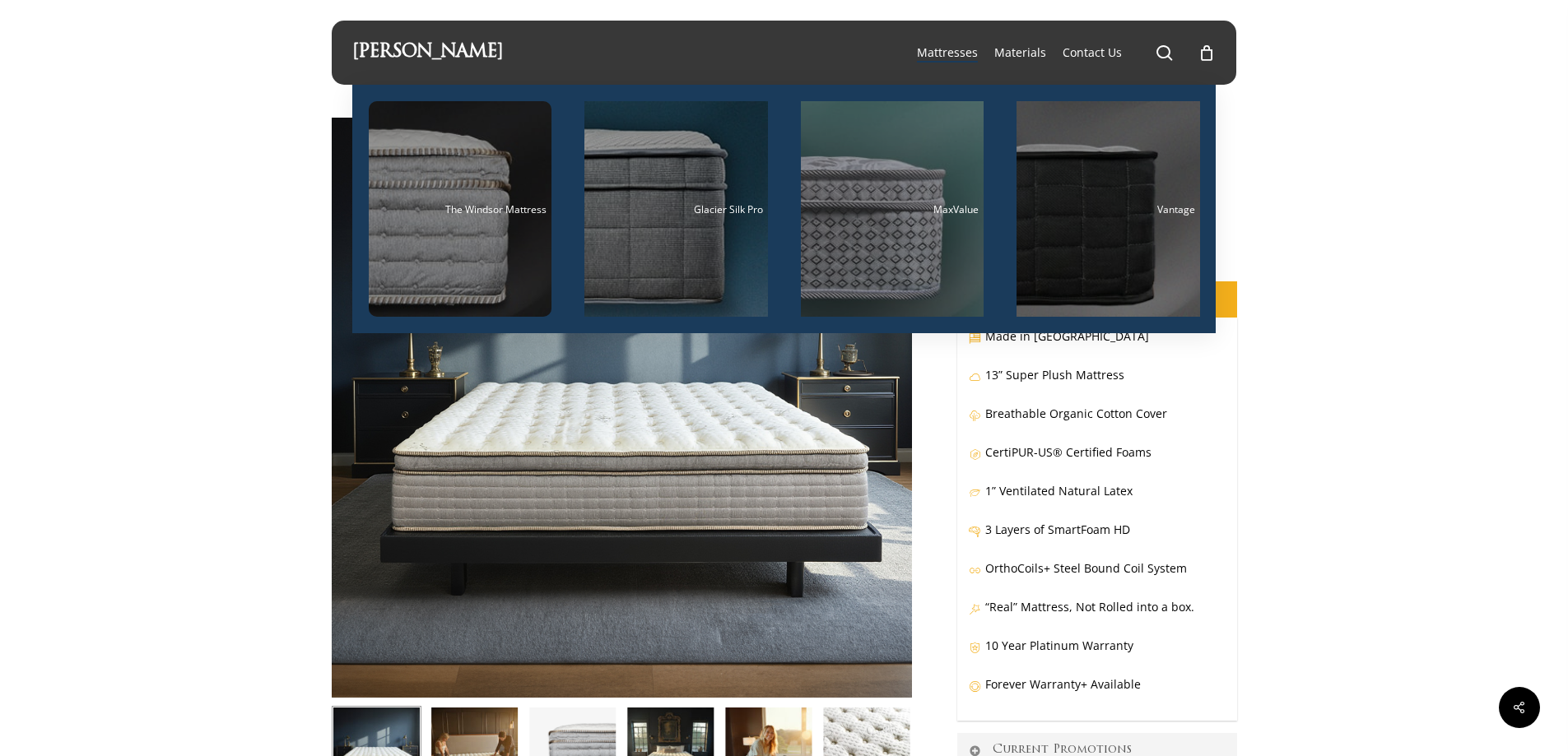
click at [949, 50] on span "Mattresses" at bounding box center [947, 52] width 61 height 15
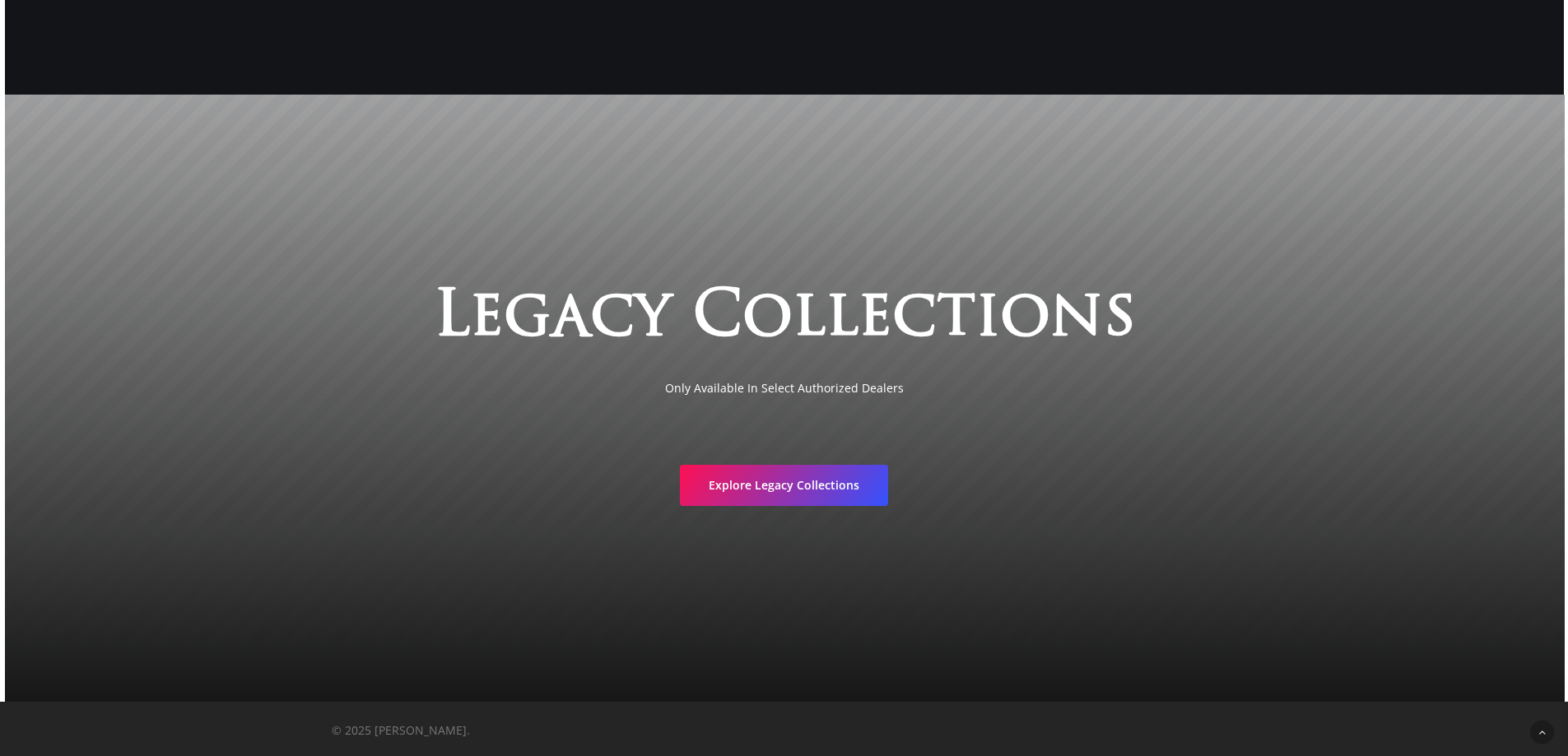
scroll to position [3208, 0]
click at [850, 481] on span "Explore Legacy Collections" at bounding box center [784, 482] width 151 height 16
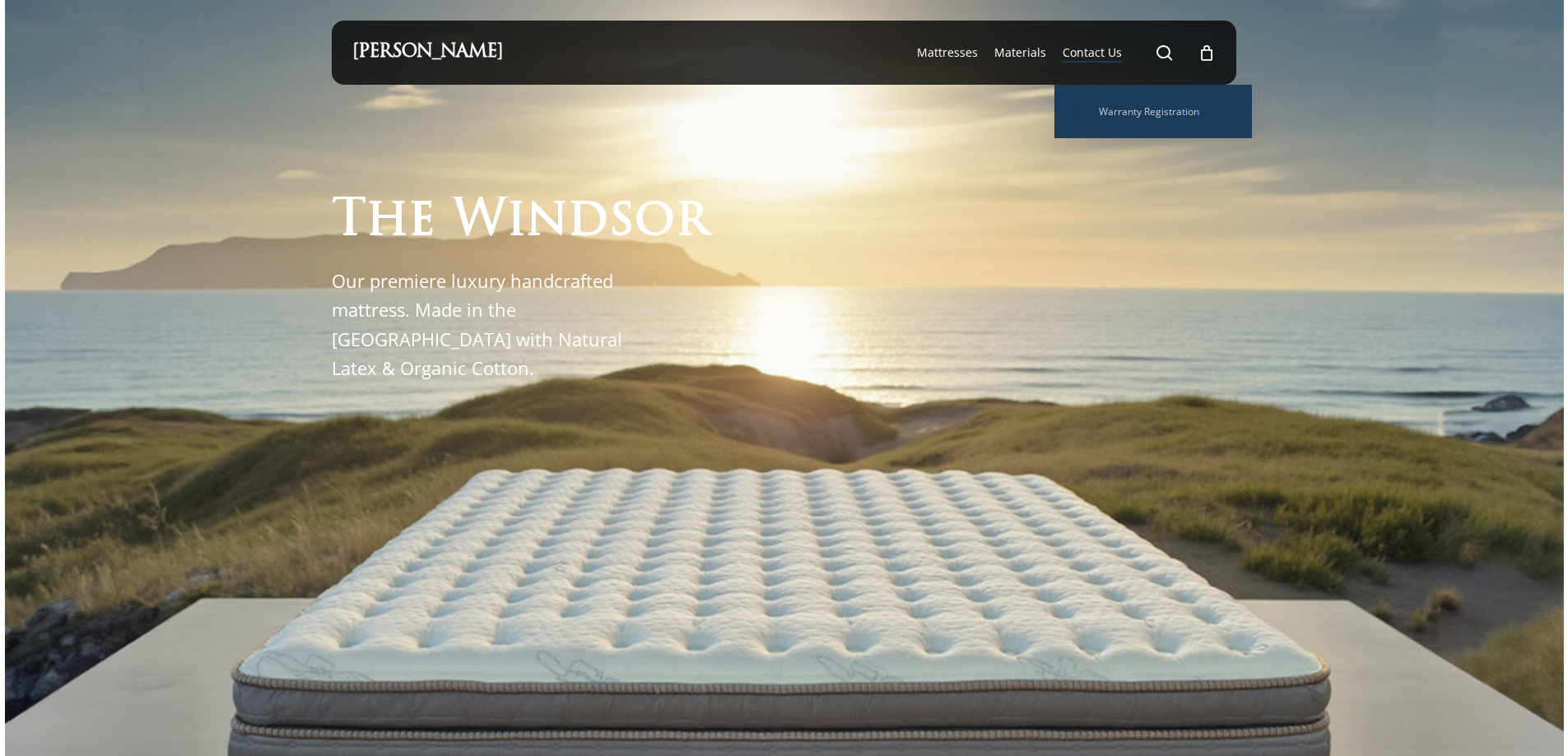
click at [1095, 53] on span "Contact Us" at bounding box center [1091, 52] width 59 height 15
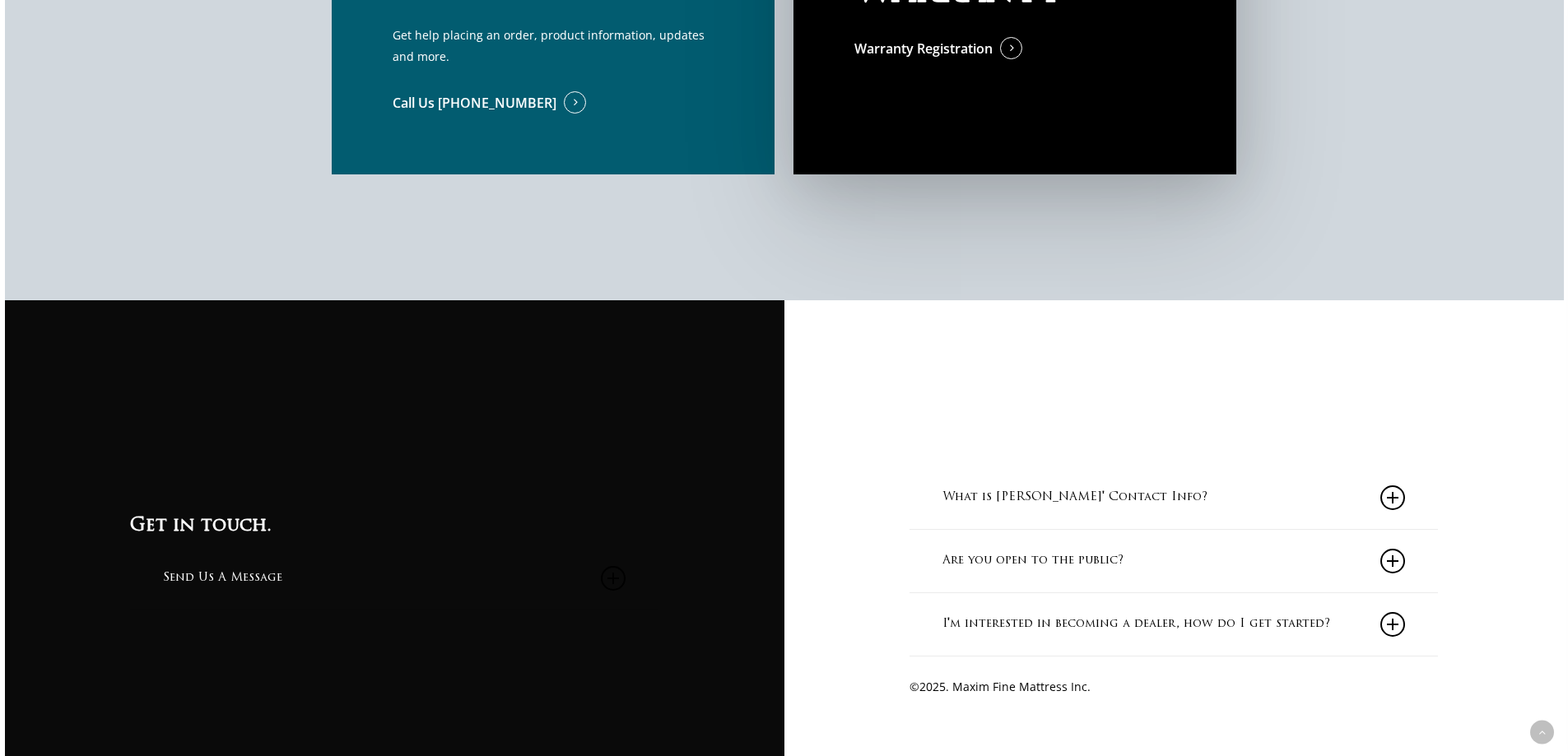
scroll to position [1645, 0]
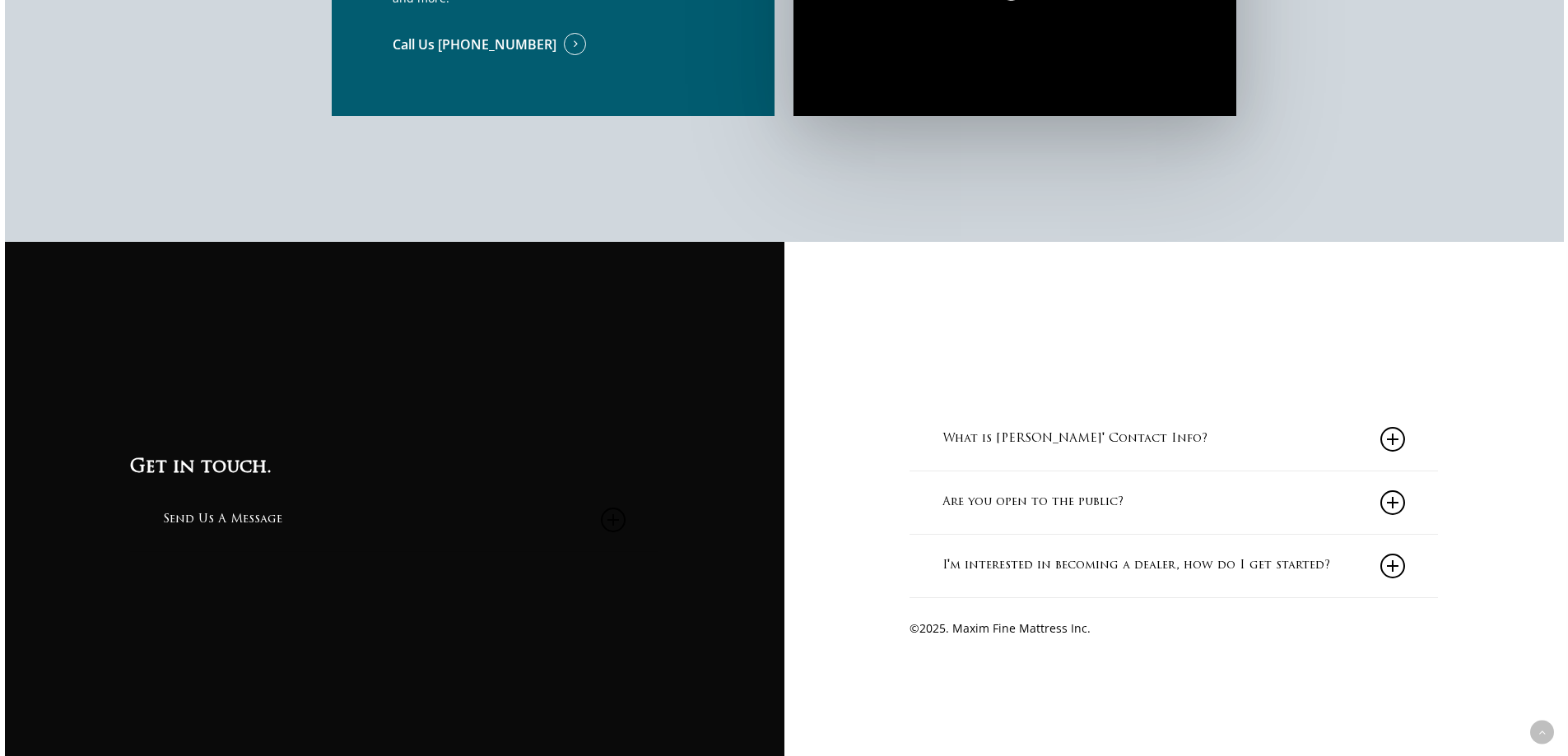
click at [1035, 523] on link "Are you open to the public?" at bounding box center [1173, 502] width 462 height 63
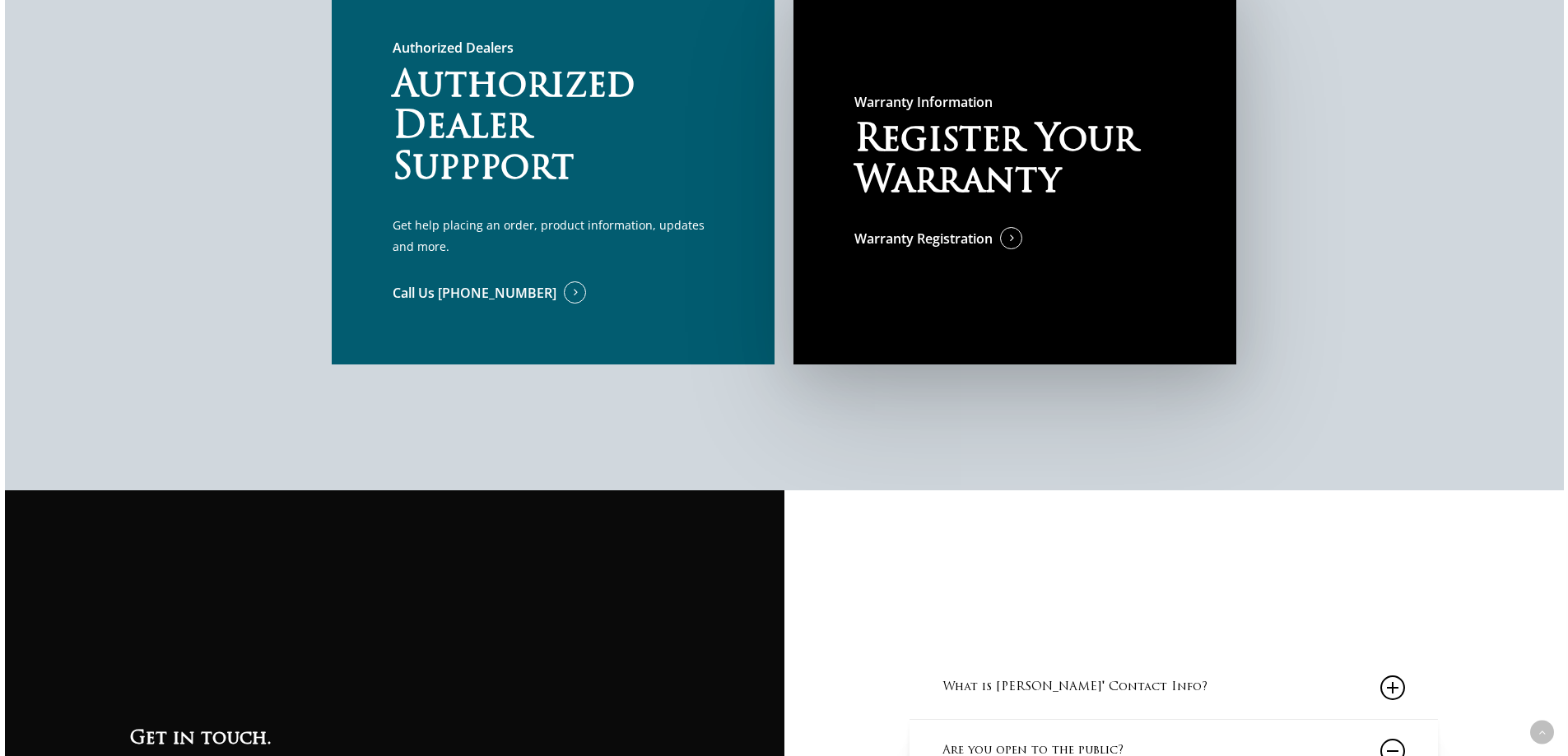
scroll to position [1398, 0]
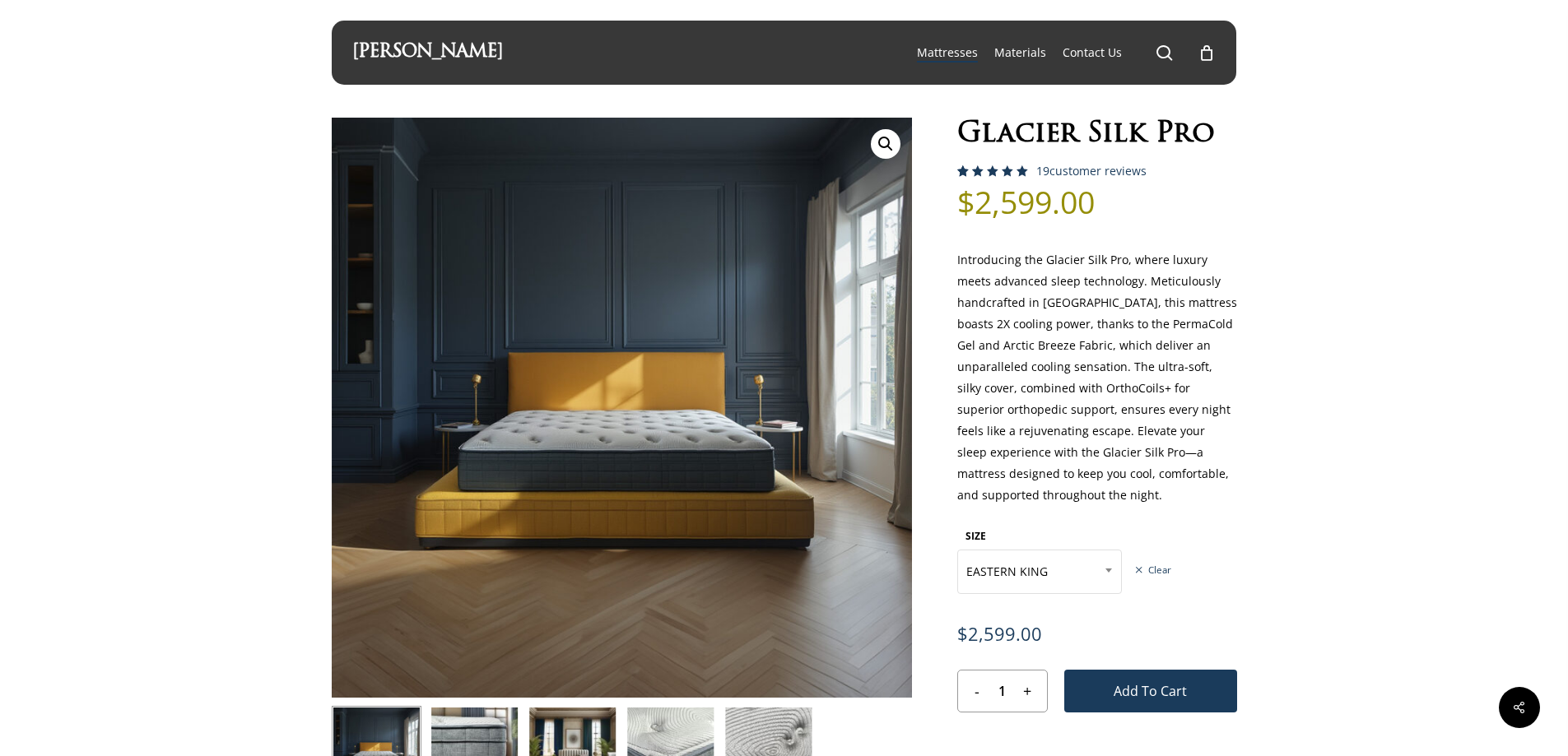
select select "EASTERN KING"
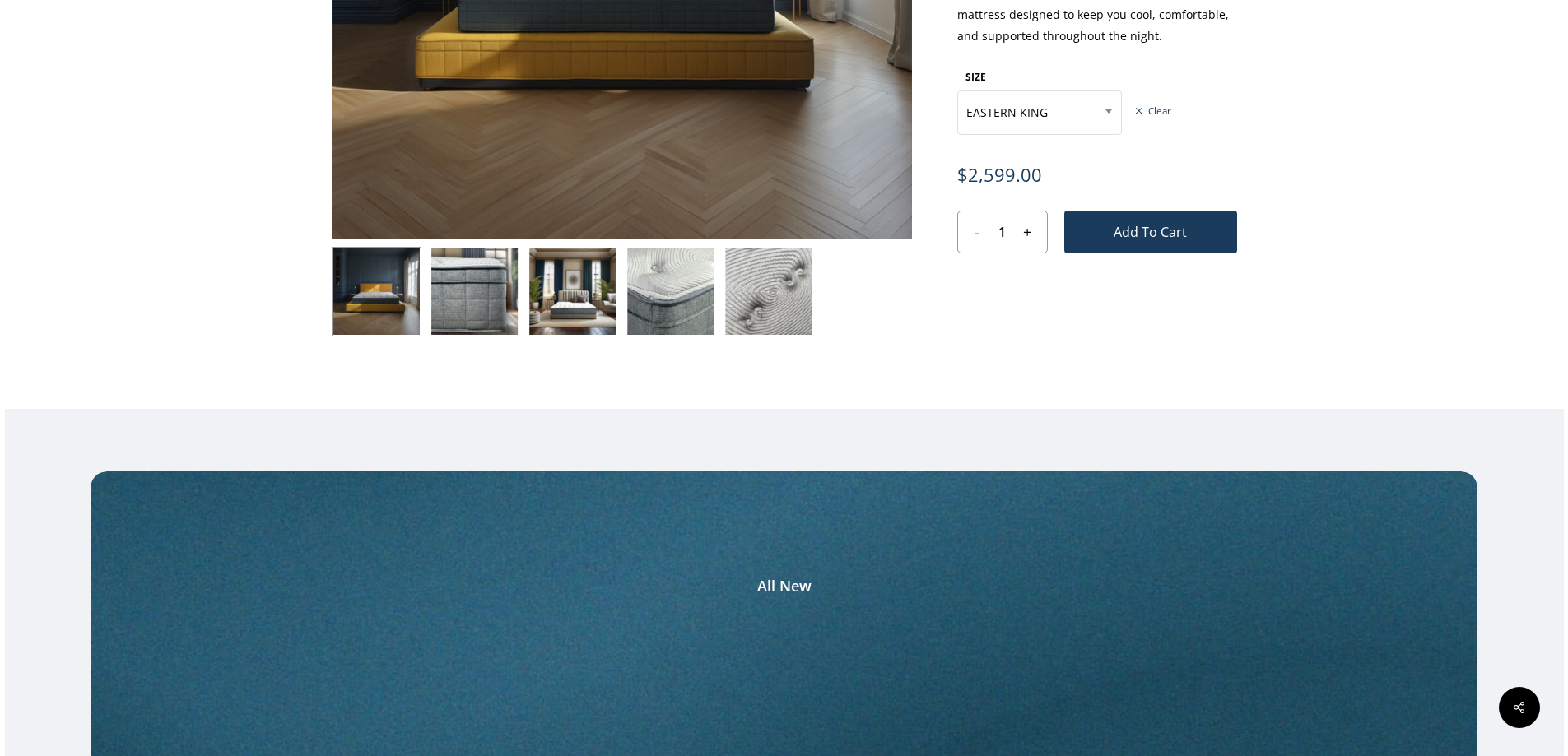
scroll to position [494, 0]
